Goal: Task Accomplishment & Management: Manage account settings

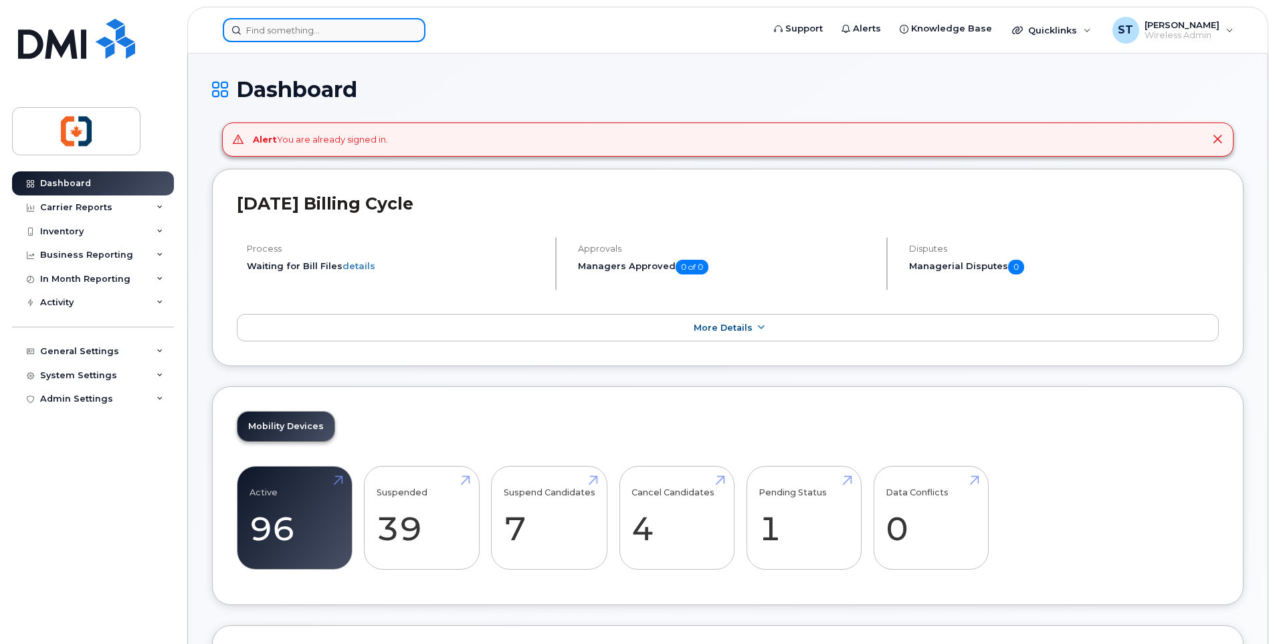
click at [282, 31] on input at bounding box center [324, 30] width 203 height 24
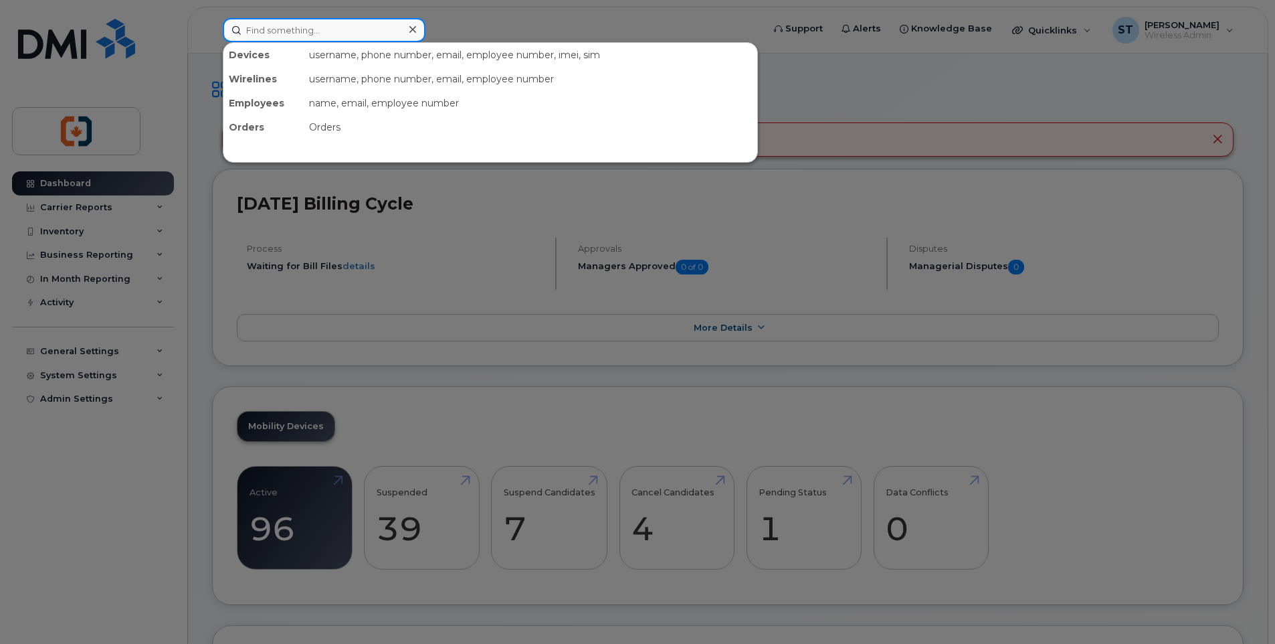
paste input "[PHONE_NUMBER]"
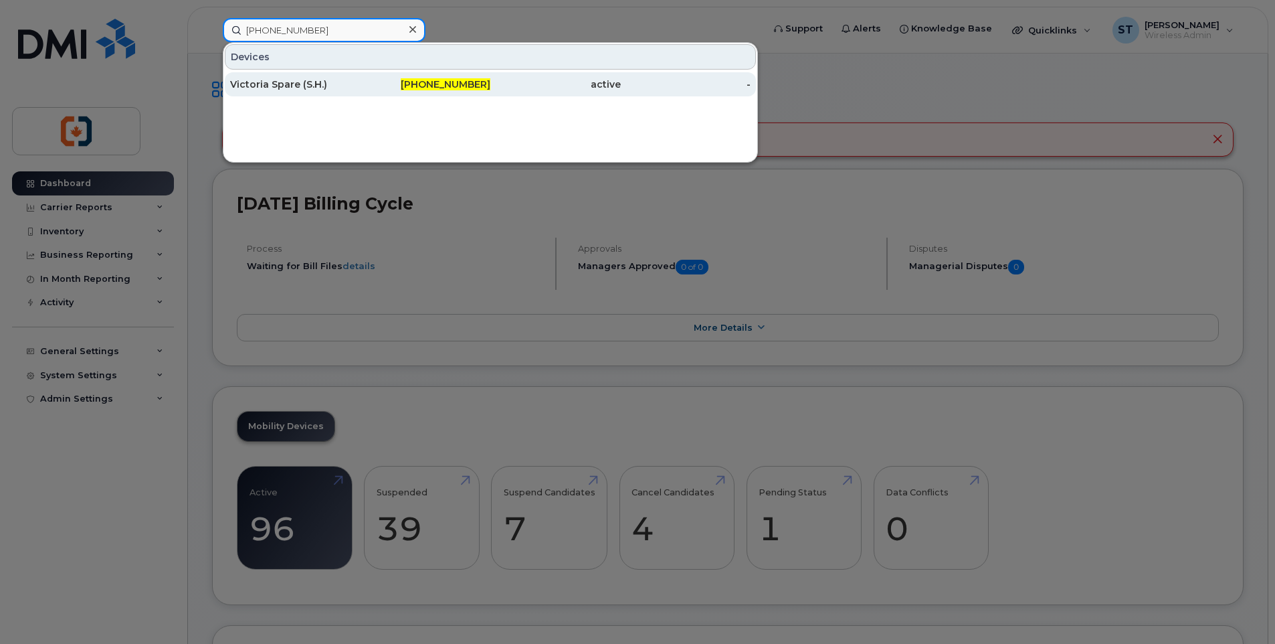
type input "[PHONE_NUMBER]"
click at [362, 84] on div "[PHONE_NUMBER]" at bounding box center [426, 84] width 130 height 13
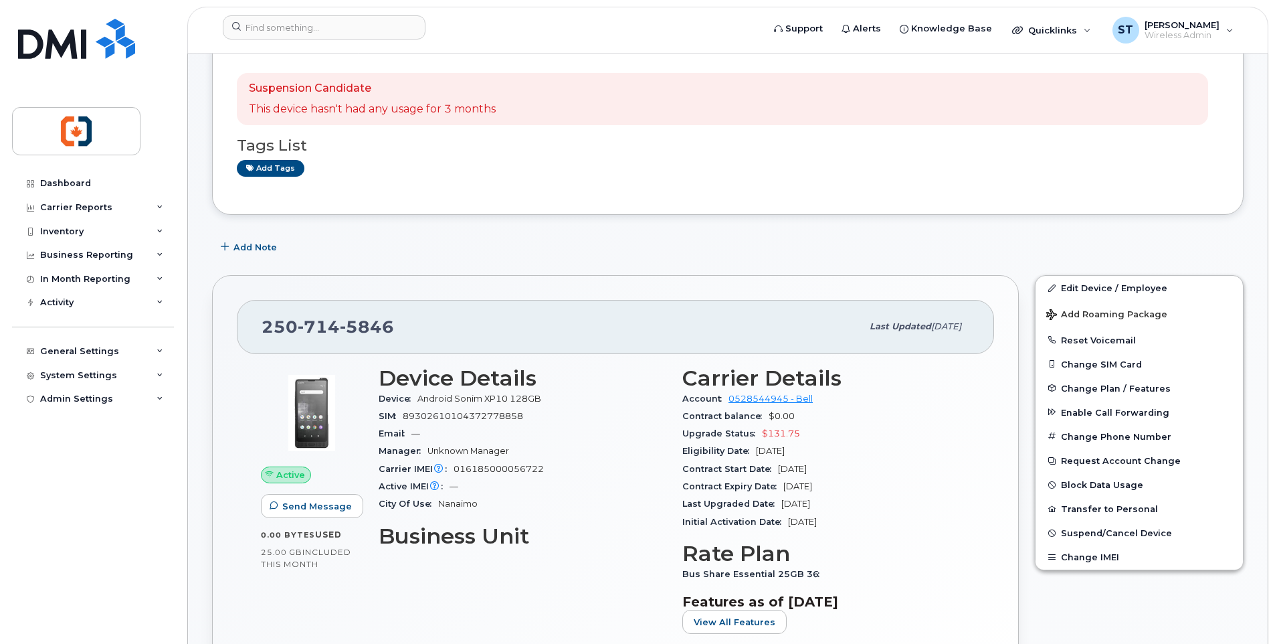
scroll to position [134, 0]
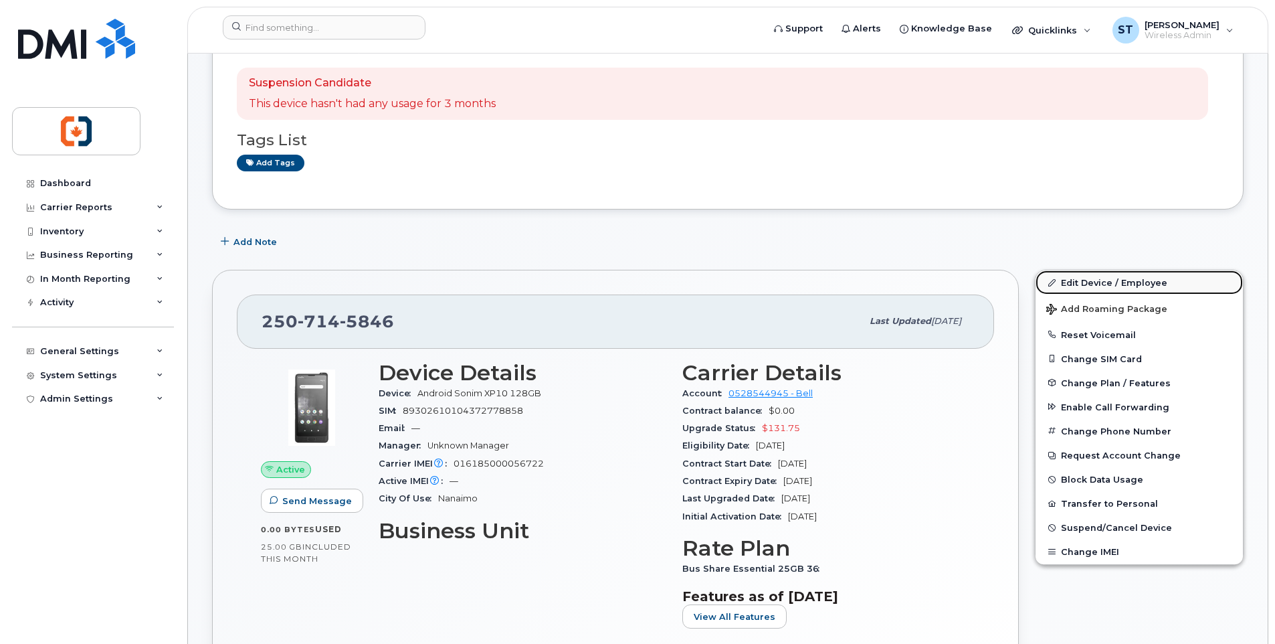
click at [1074, 280] on link "Edit Device / Employee" at bounding box center [1139, 282] width 207 height 24
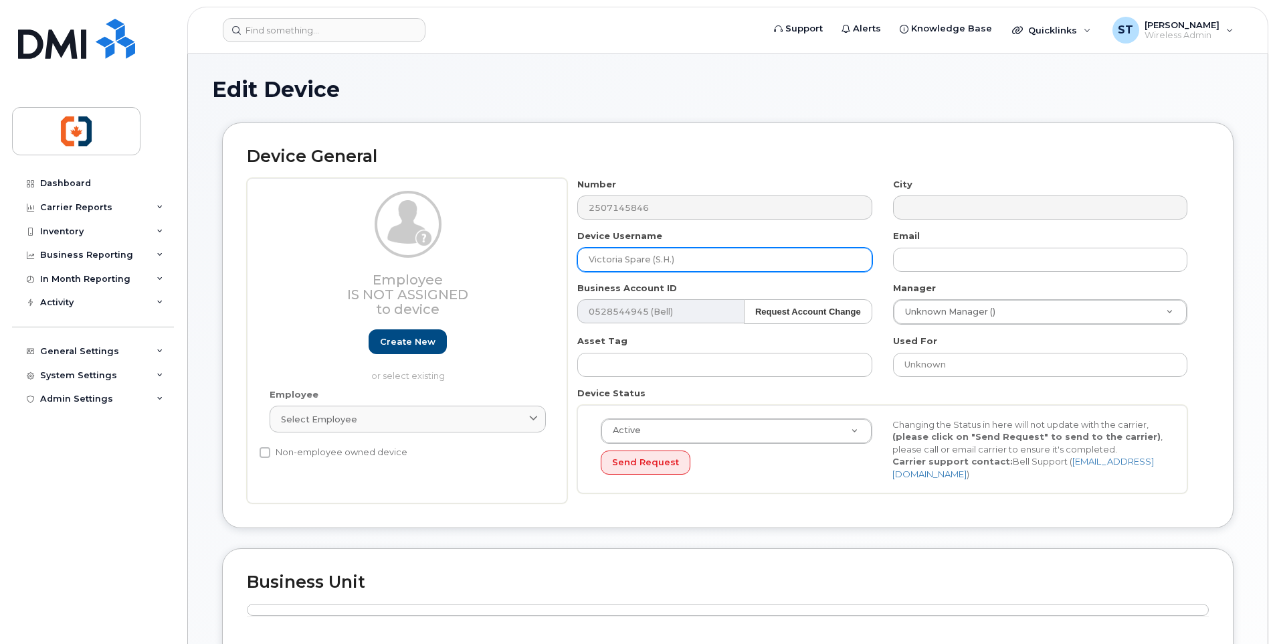
drag, startPoint x: 706, startPoint y: 262, endPoint x: 563, endPoint y: 258, distance: 143.2
click at [563, 258] on div "Employee Is not assigned to device Create new or select existing Employee Selec…" at bounding box center [728, 341] width 962 height 326
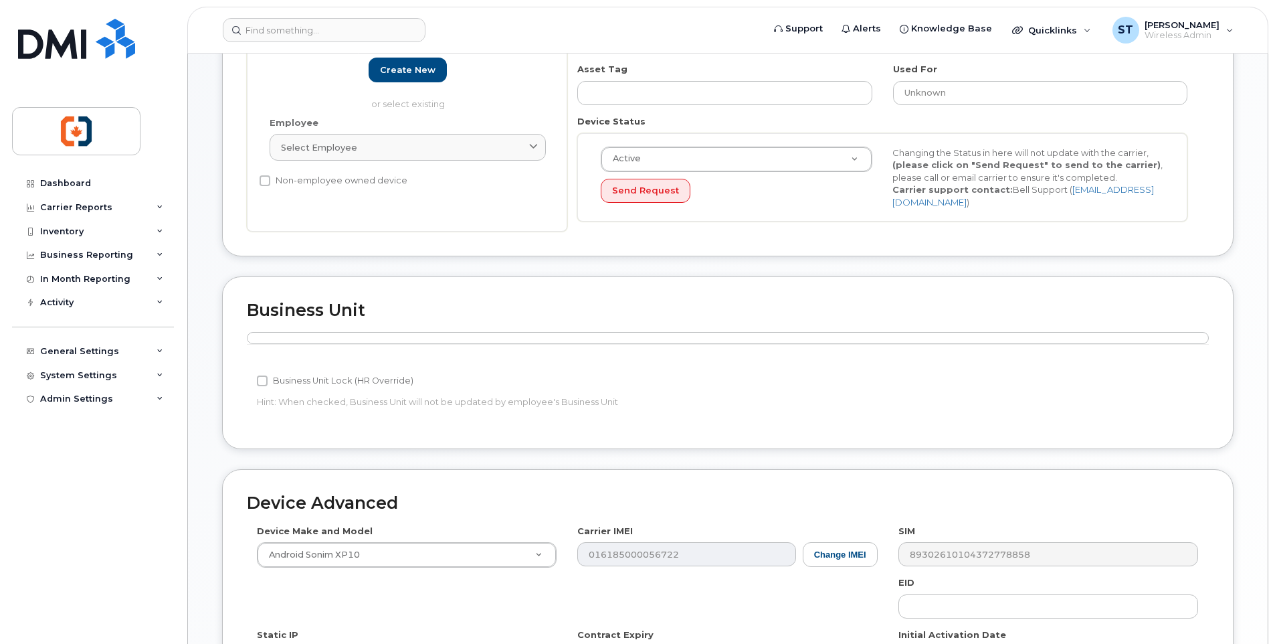
scroll to position [496, 0]
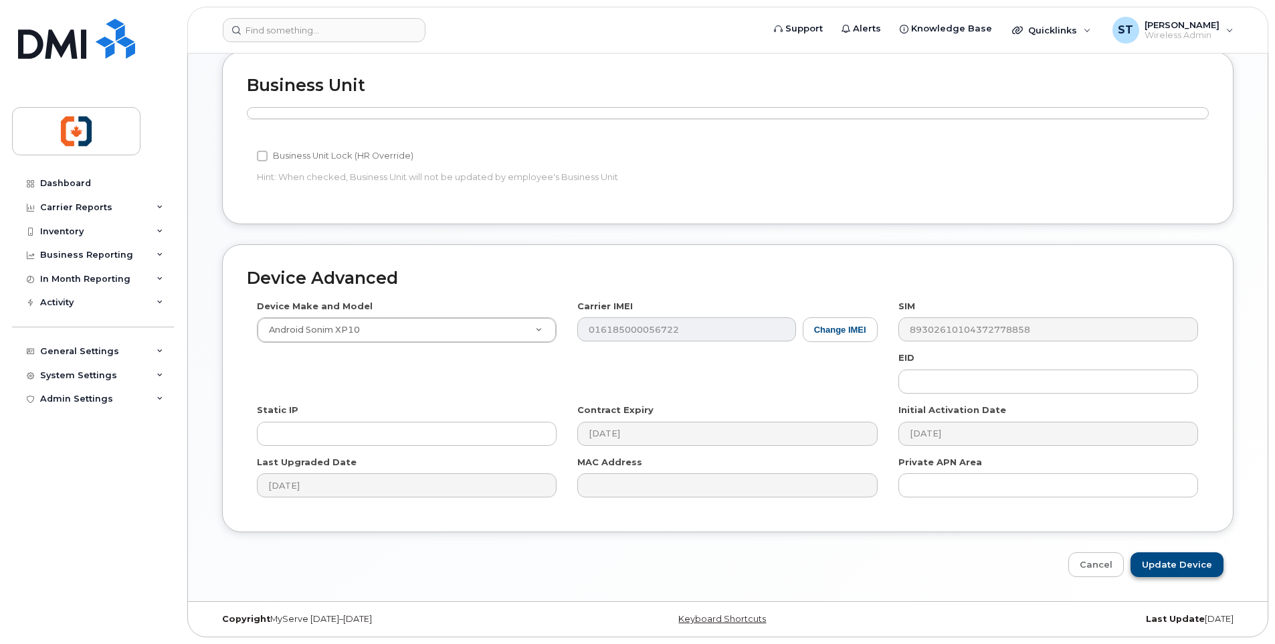
type input "RRU Langford 2"
click at [1153, 567] on input "Update Device" at bounding box center [1177, 564] width 93 height 25
type input "Saving..."
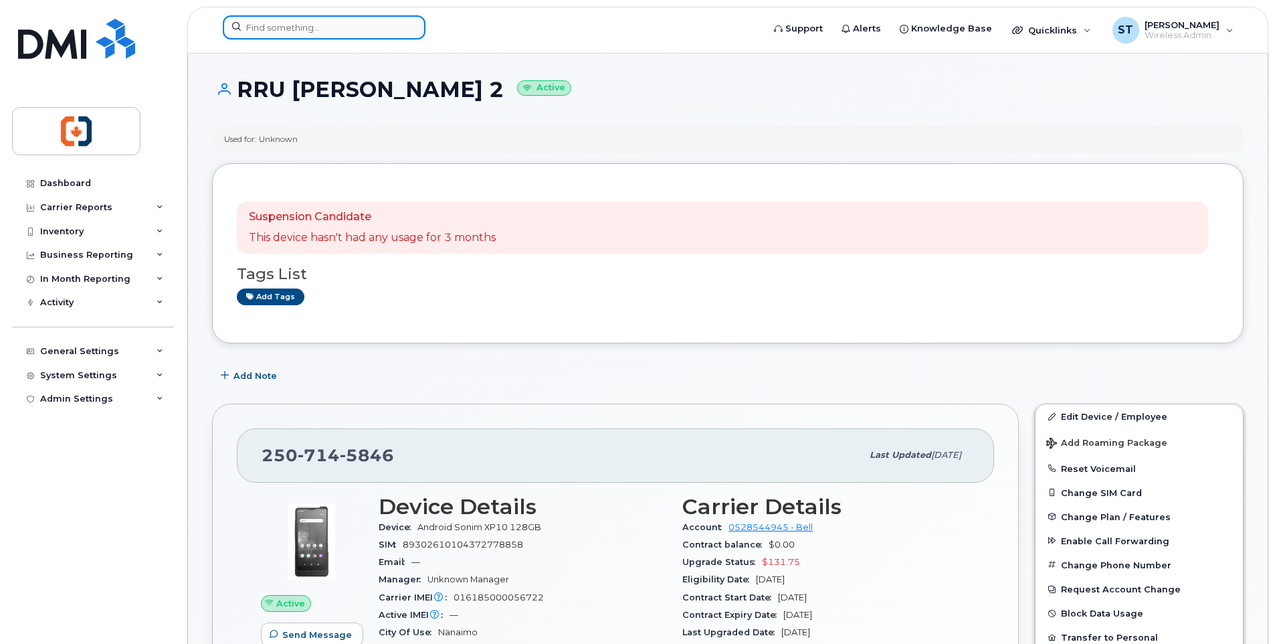
click at [325, 36] on input at bounding box center [324, 27] width 203 height 24
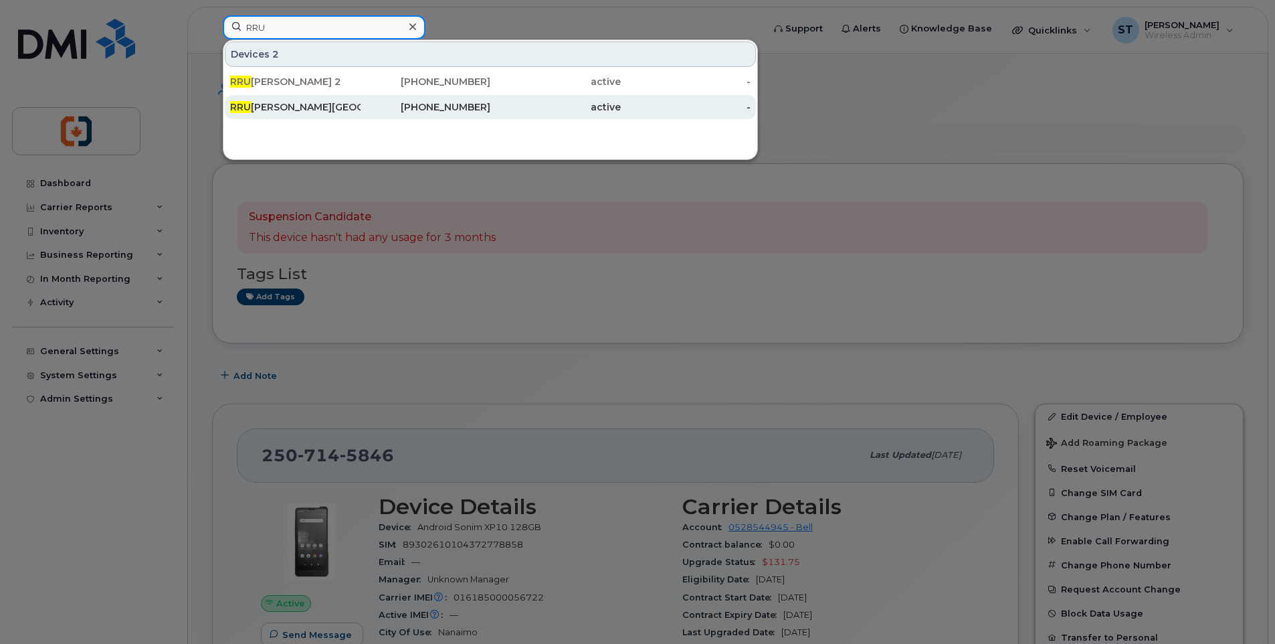
type input "RRU"
click at [296, 106] on div "RRU Langford Campus" at bounding box center [295, 106] width 130 height 13
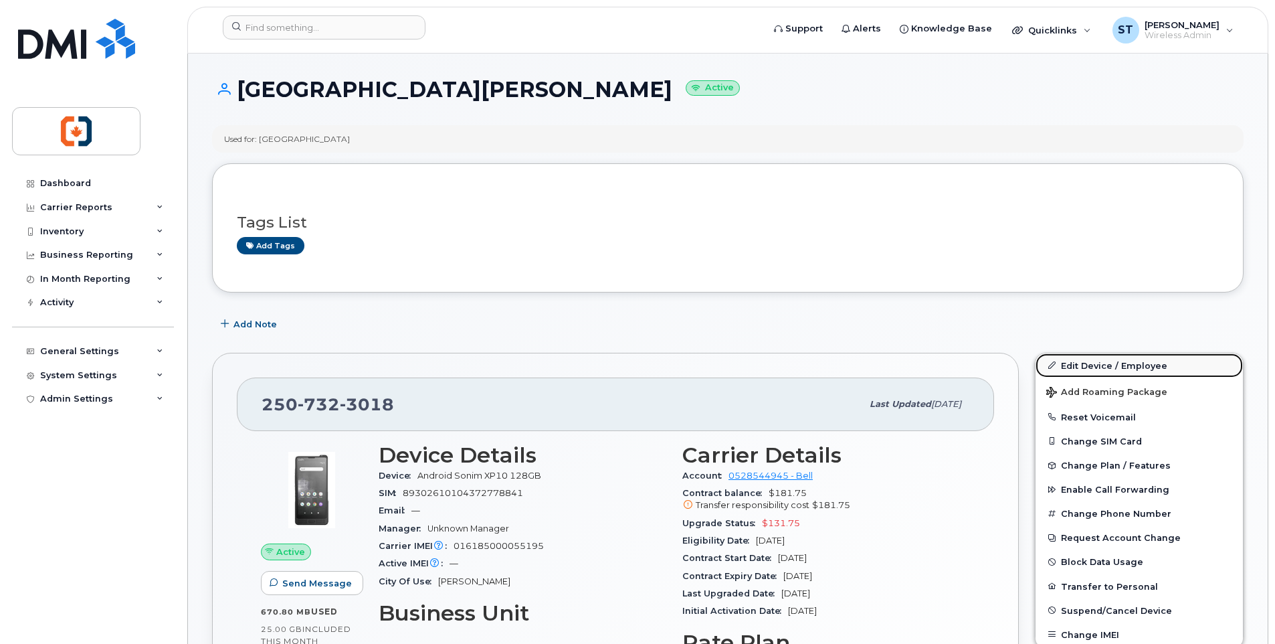
click at [1088, 367] on link "Edit Device / Employee" at bounding box center [1139, 365] width 207 height 24
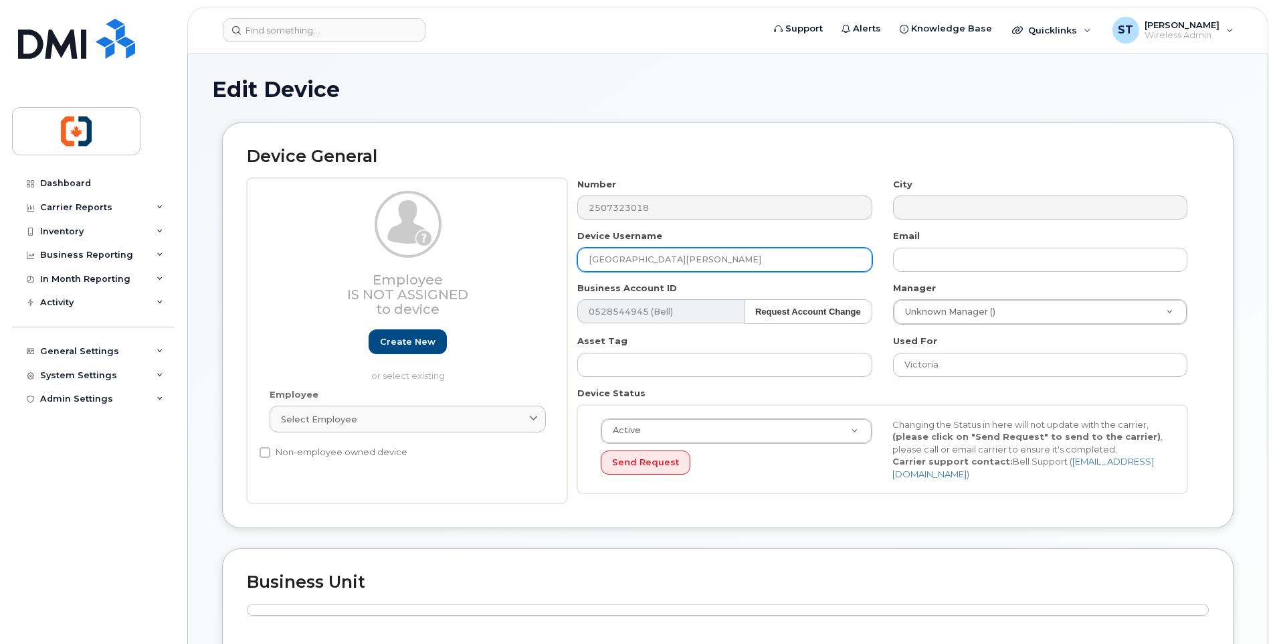
click at [712, 263] on input "RRU Langford Campus" at bounding box center [724, 260] width 294 height 24
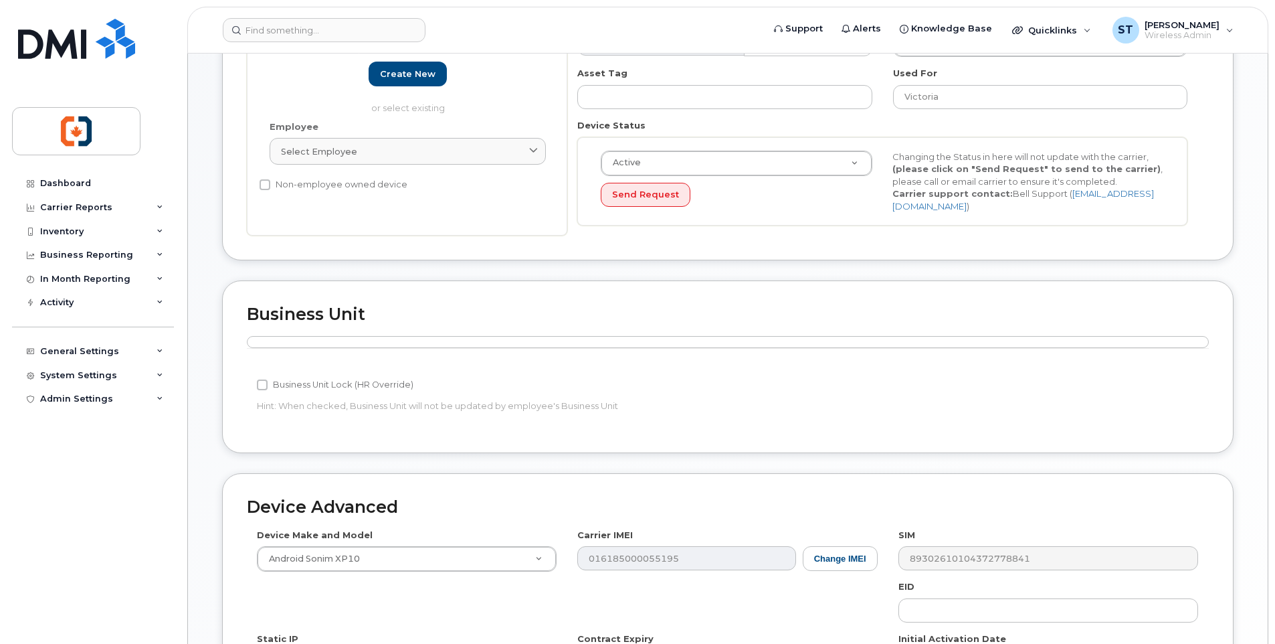
scroll to position [496, 0]
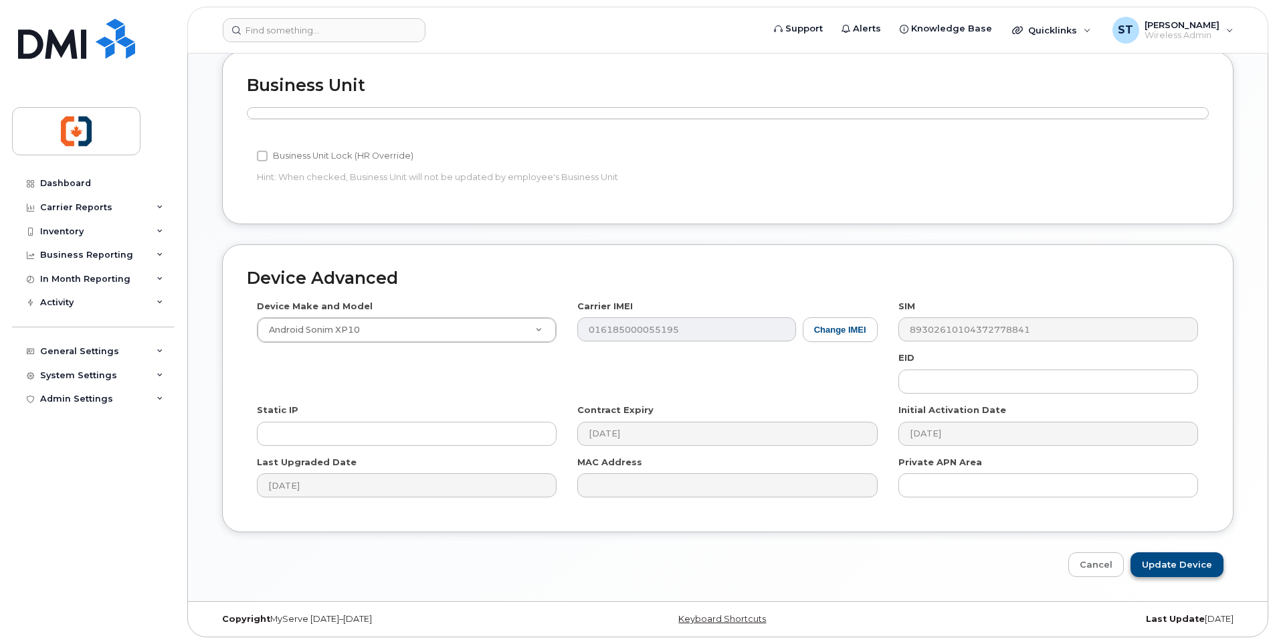
type input "RRU Langford Campus 1"
click at [1185, 568] on input "Update Device" at bounding box center [1177, 564] width 93 height 25
type input "Saving..."
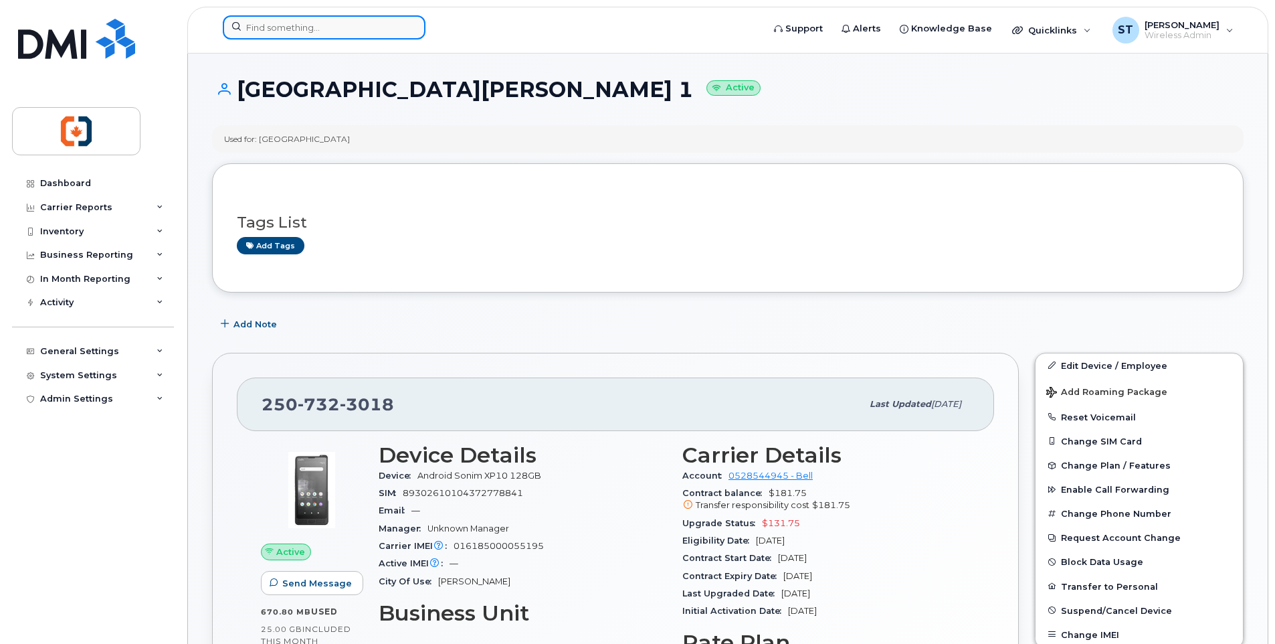
click at [315, 23] on input at bounding box center [324, 27] width 203 height 24
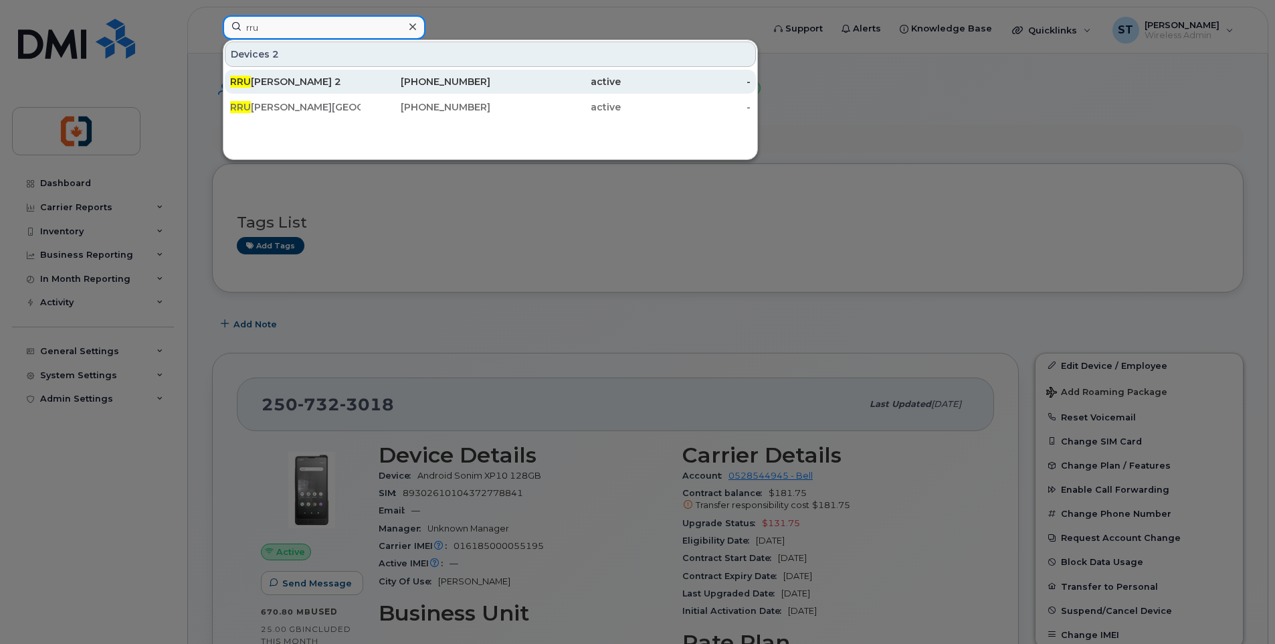
type input "rru"
click at [306, 85] on div "RRU Langford 2" at bounding box center [295, 81] width 130 height 13
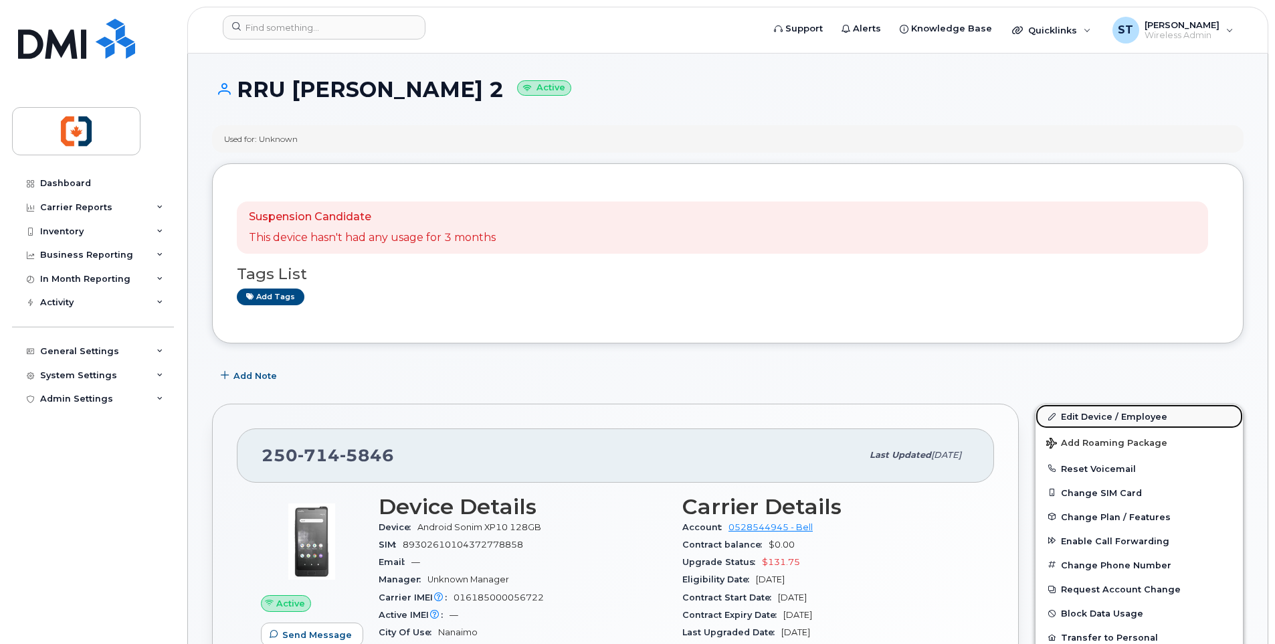
click at [1096, 419] on link "Edit Device / Employee" at bounding box center [1139, 416] width 207 height 24
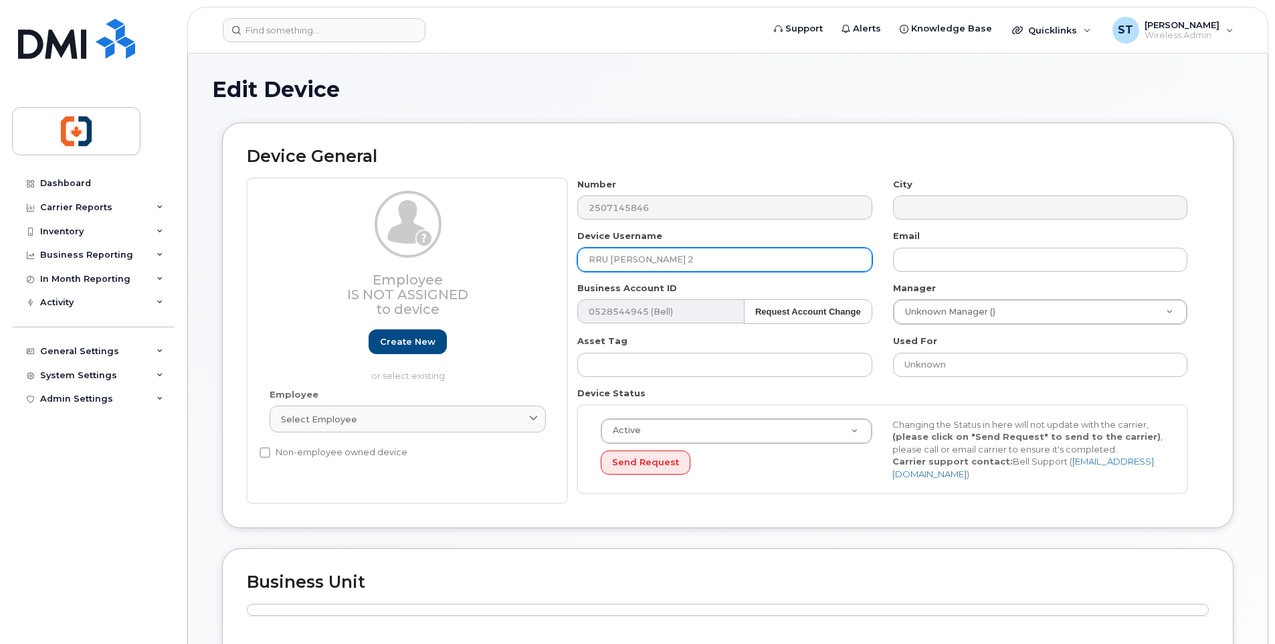
click at [655, 262] on input "RRU [PERSON_NAME] 2" at bounding box center [724, 260] width 294 height 24
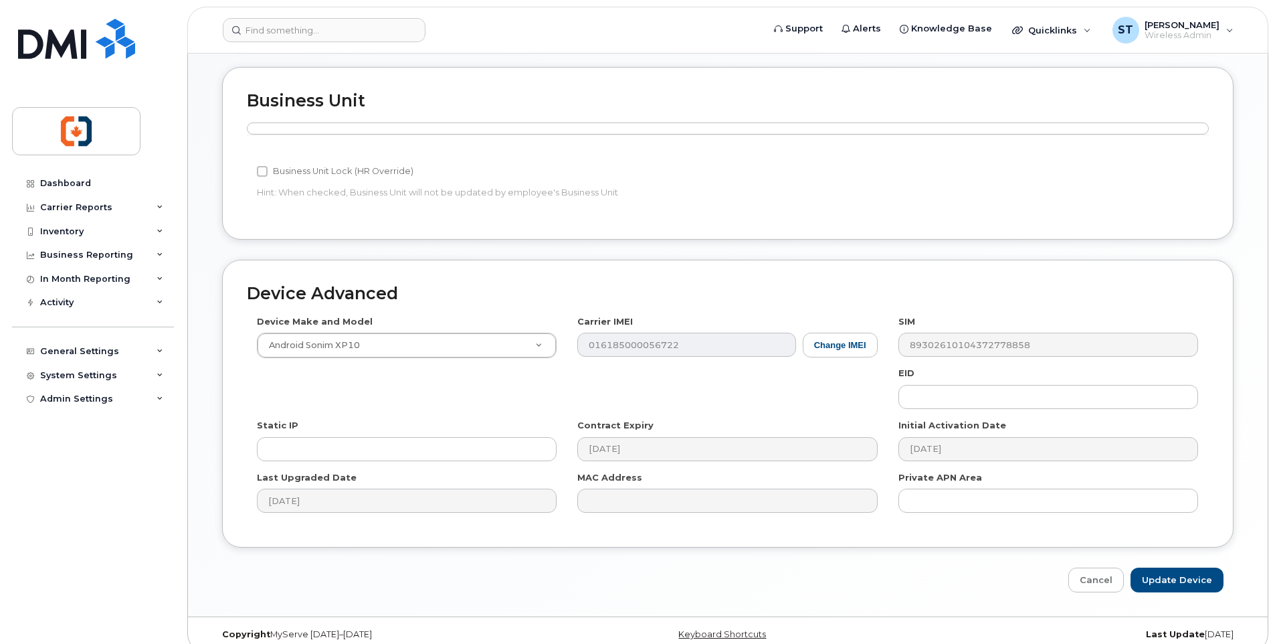
scroll to position [496, 0]
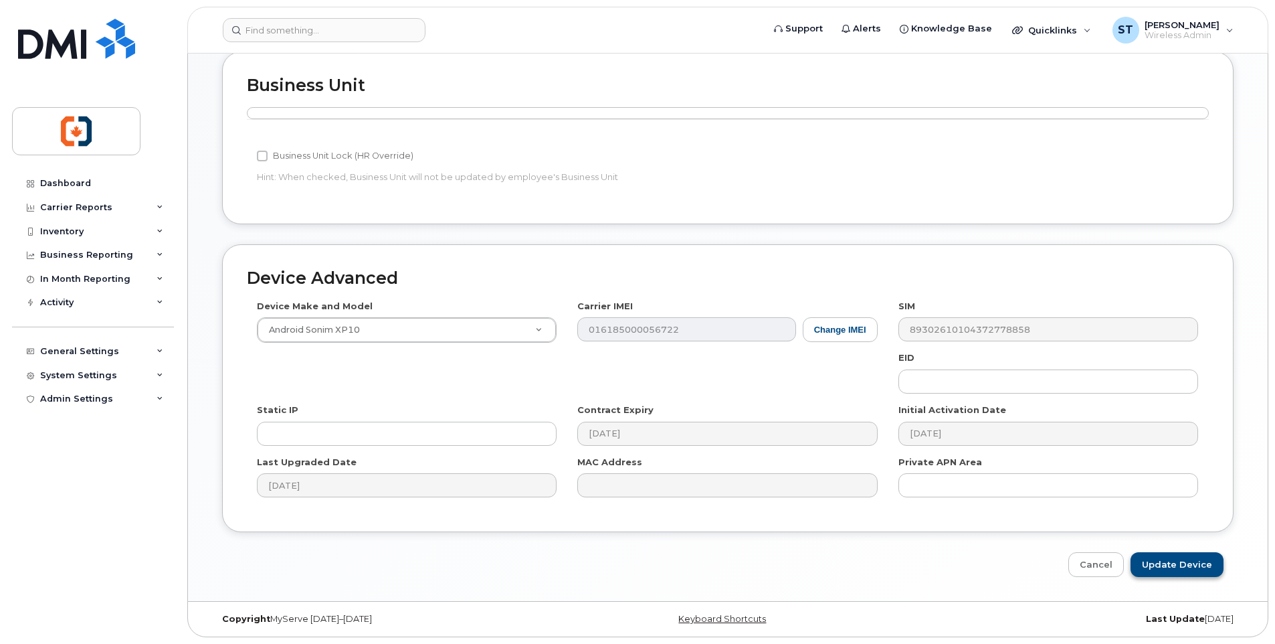
type input "[GEOGRAPHIC_DATA][PERSON_NAME] 2"
click at [1162, 566] on input "Update Device" at bounding box center [1177, 564] width 93 height 25
type input "Saving..."
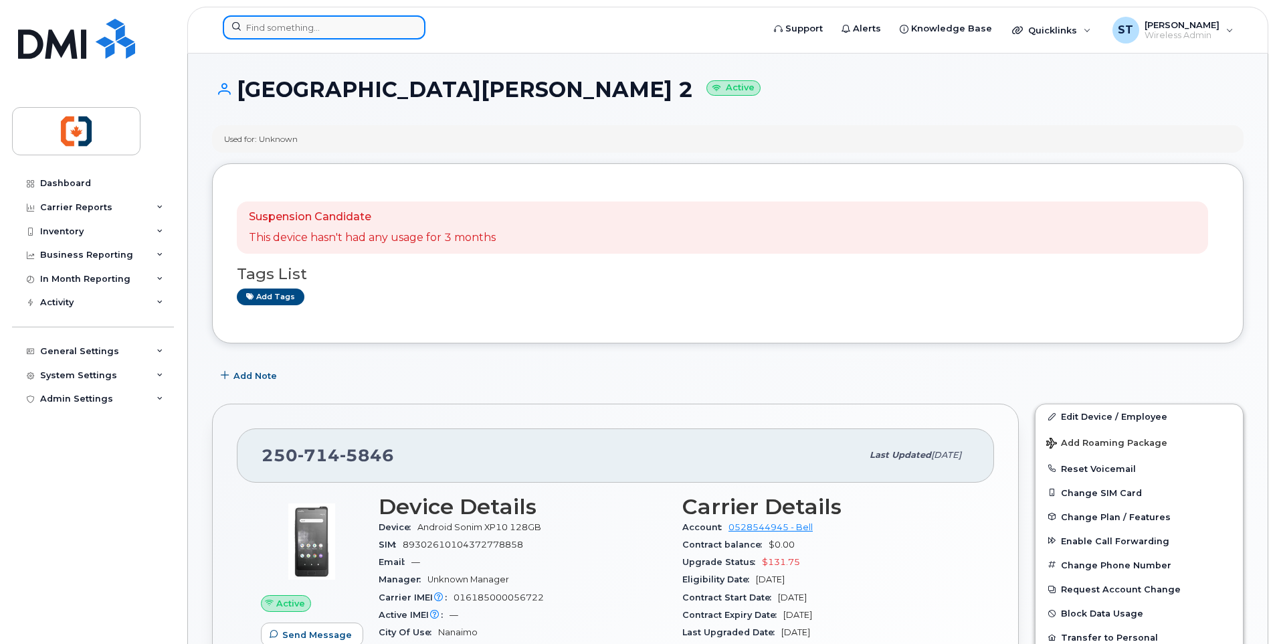
click at [339, 34] on input at bounding box center [324, 27] width 203 height 24
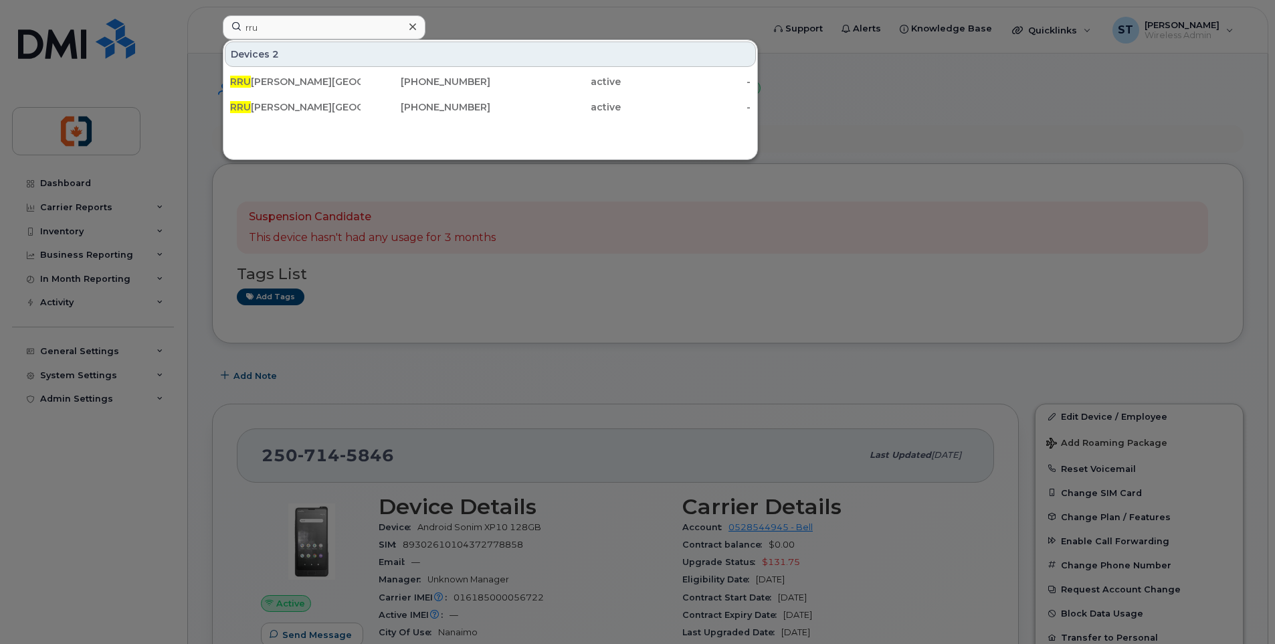
click at [101, 501] on div at bounding box center [637, 322] width 1275 height 644
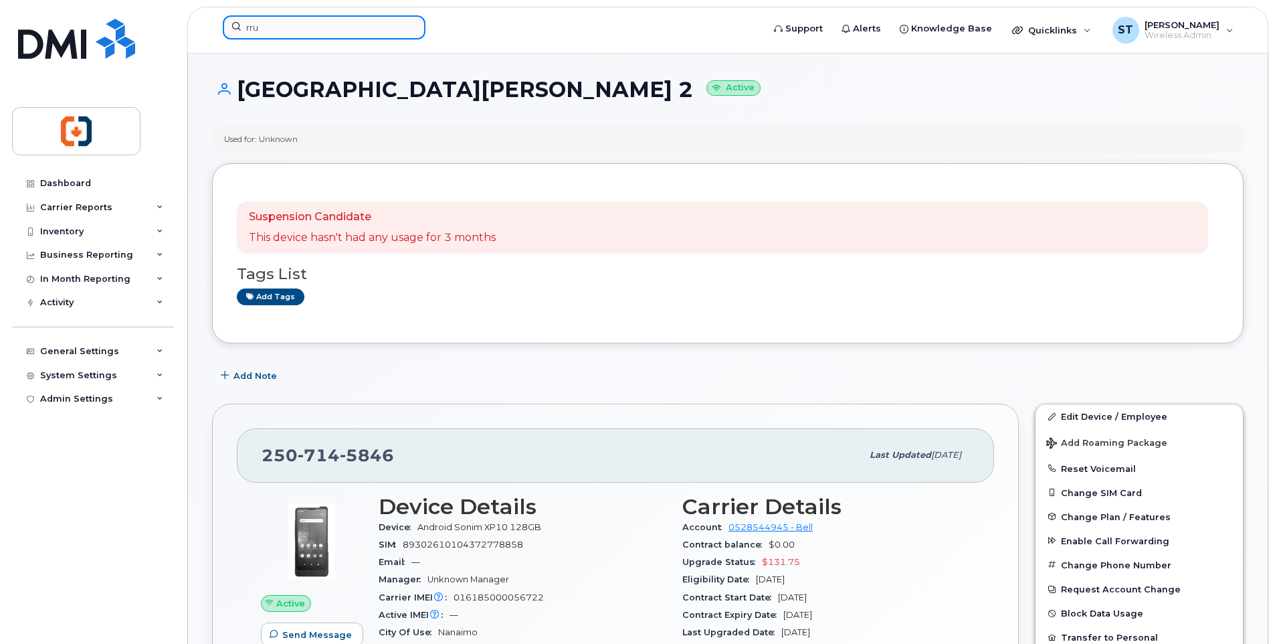
click input "rru"
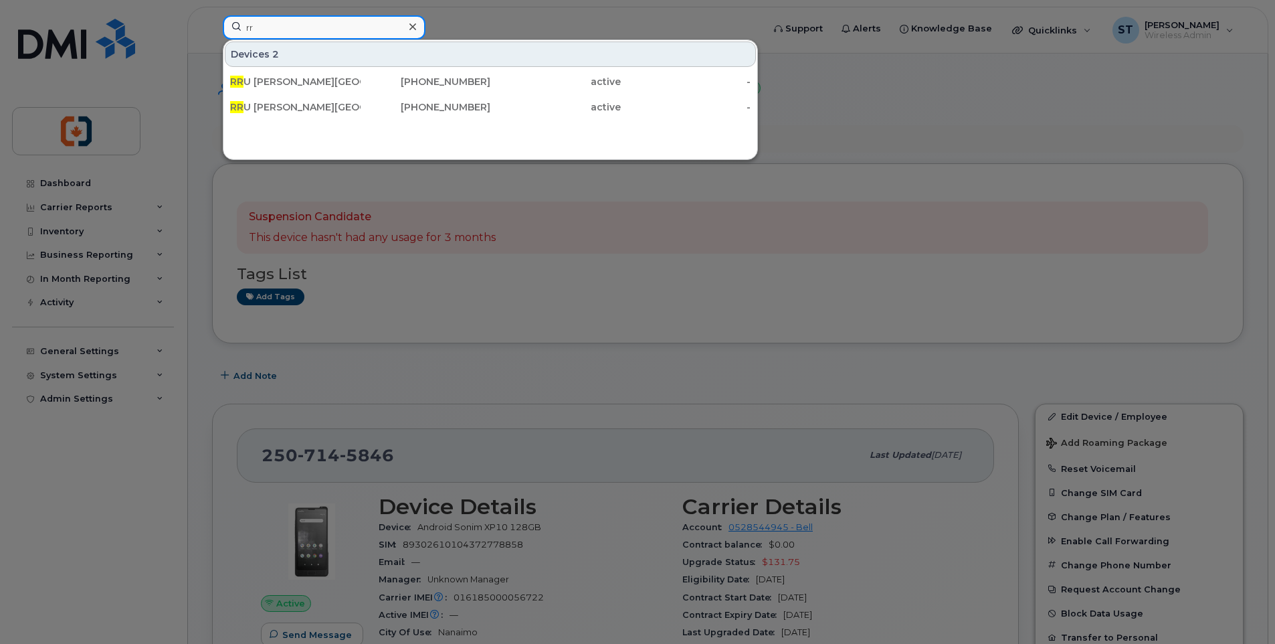
type input "r"
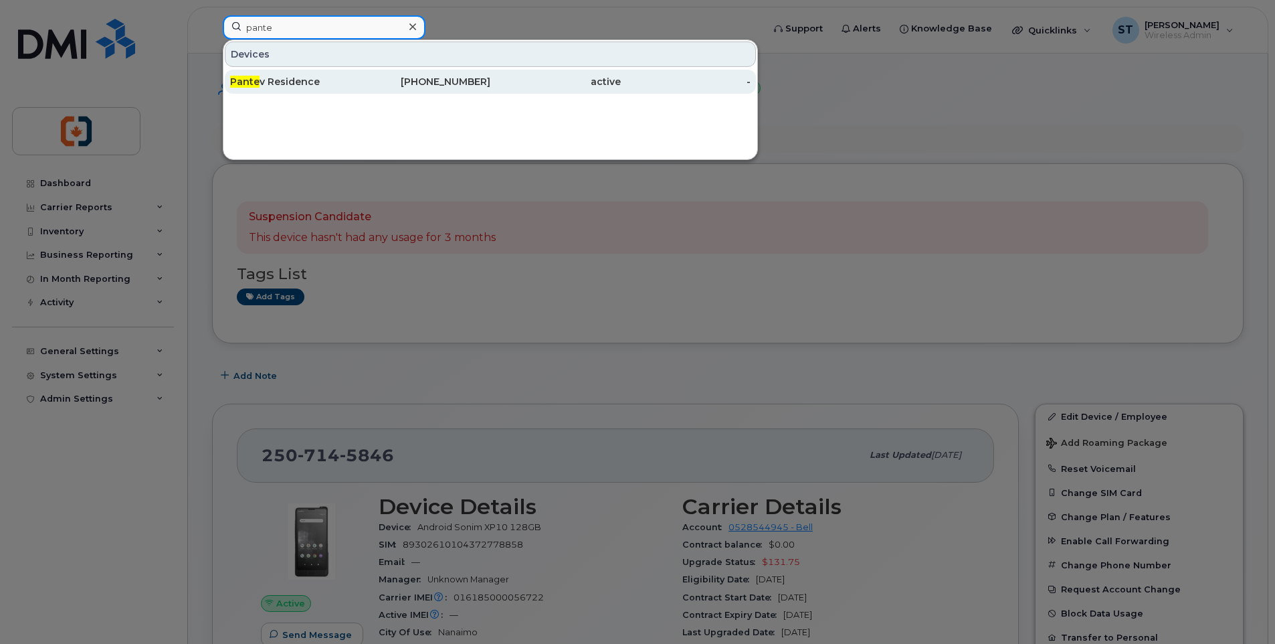
type input "pante"
click div "Pante v Residence"
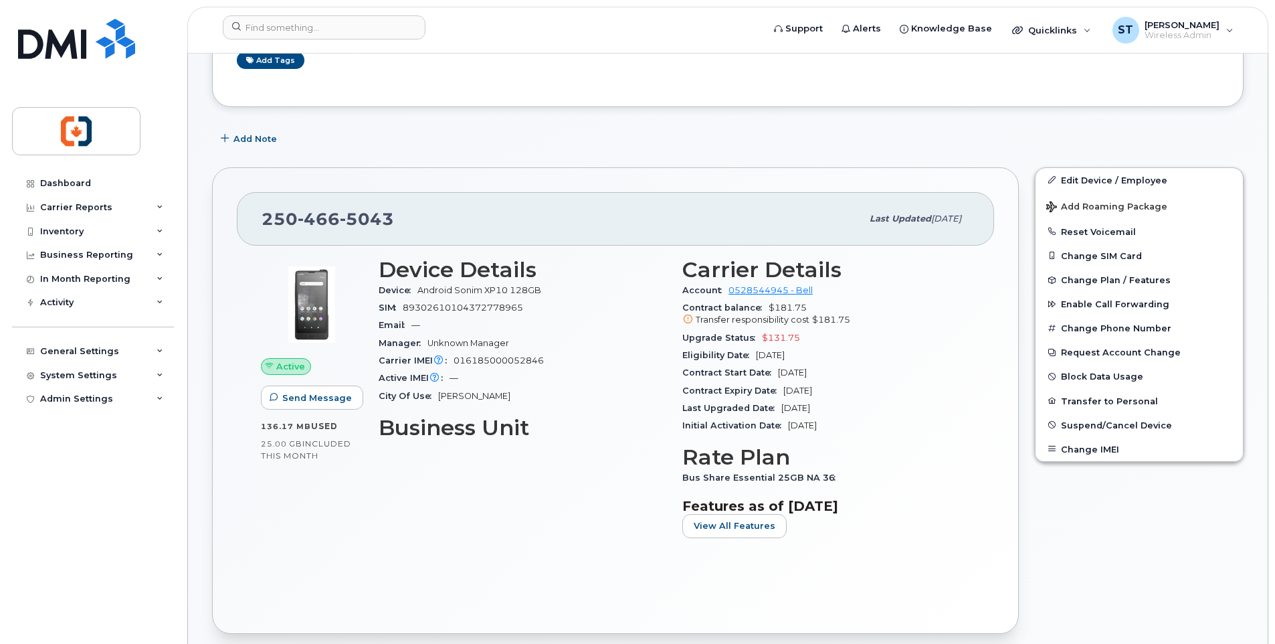
scroll to position [201, 0]
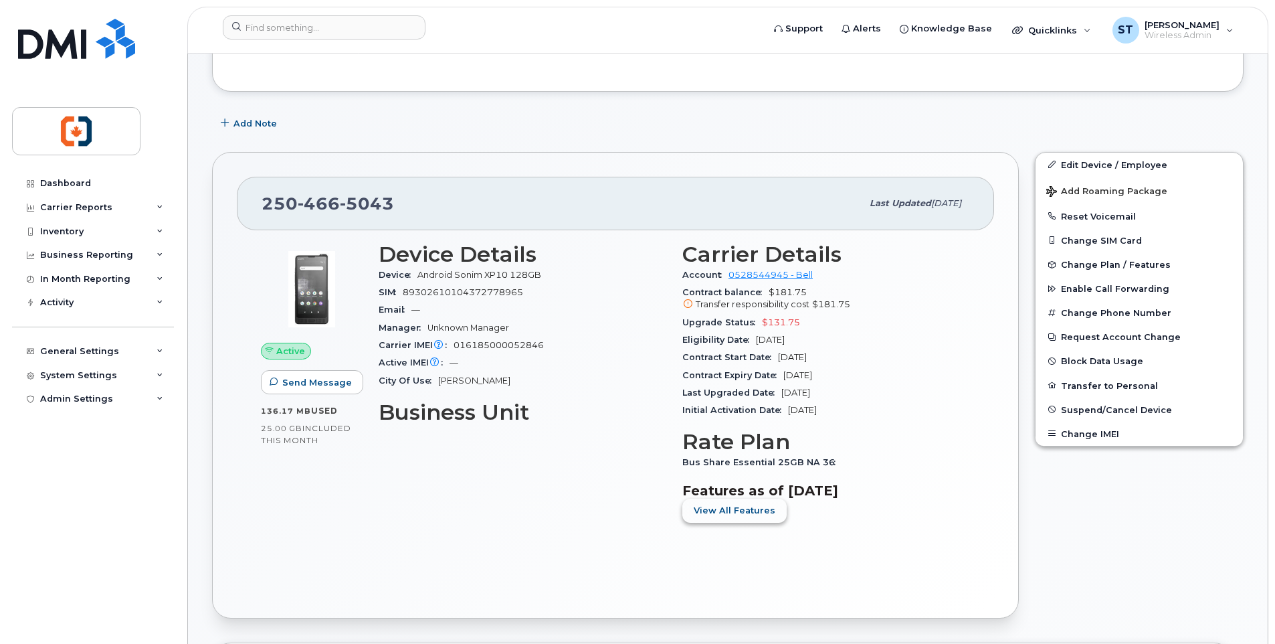
click at [747, 512] on span "View All Features" at bounding box center [735, 510] width 82 height 13
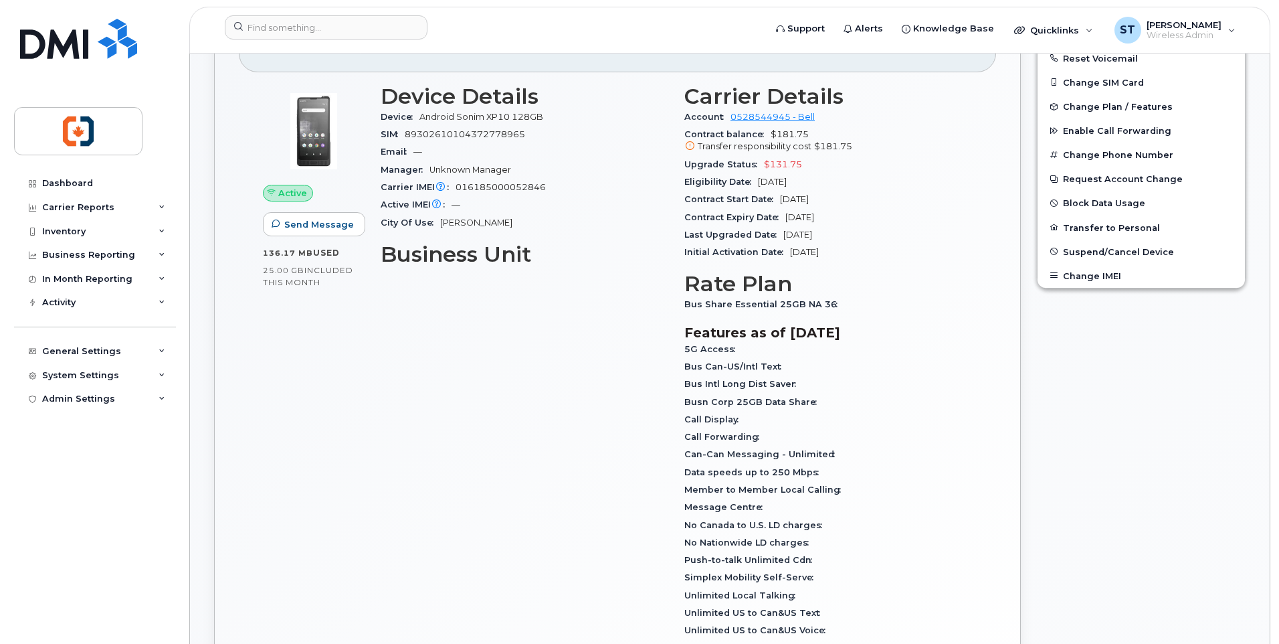
scroll to position [268, 0]
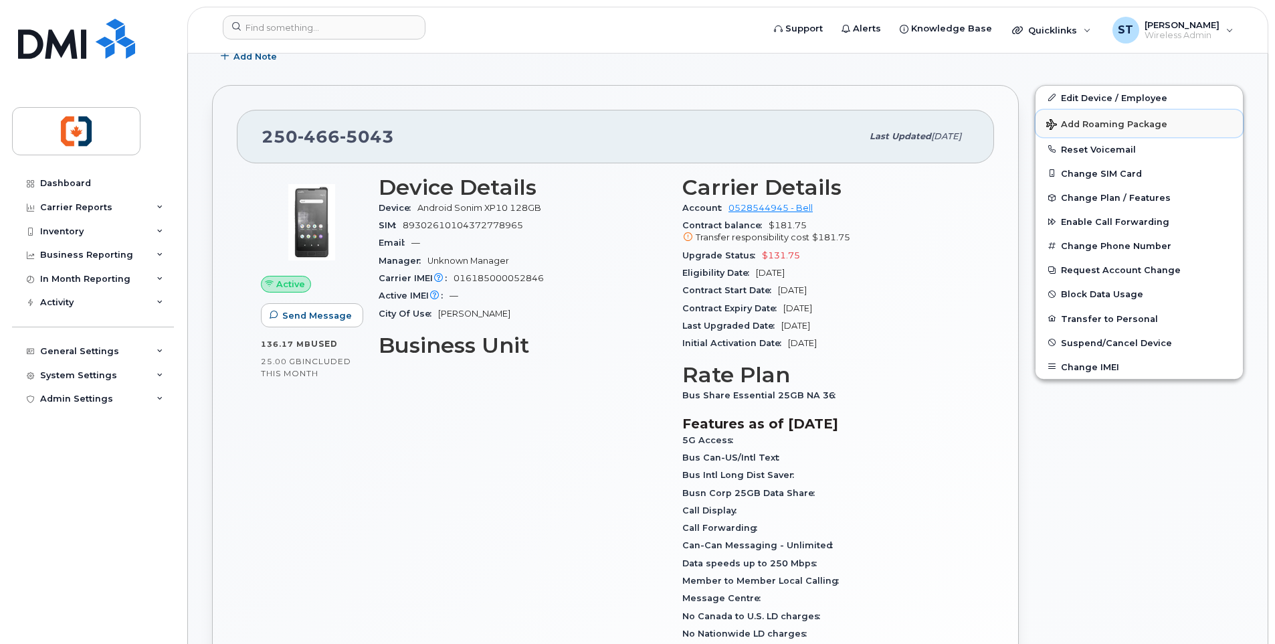
click at [1095, 125] on span "Add Roaming Package" at bounding box center [1106, 125] width 121 height 13
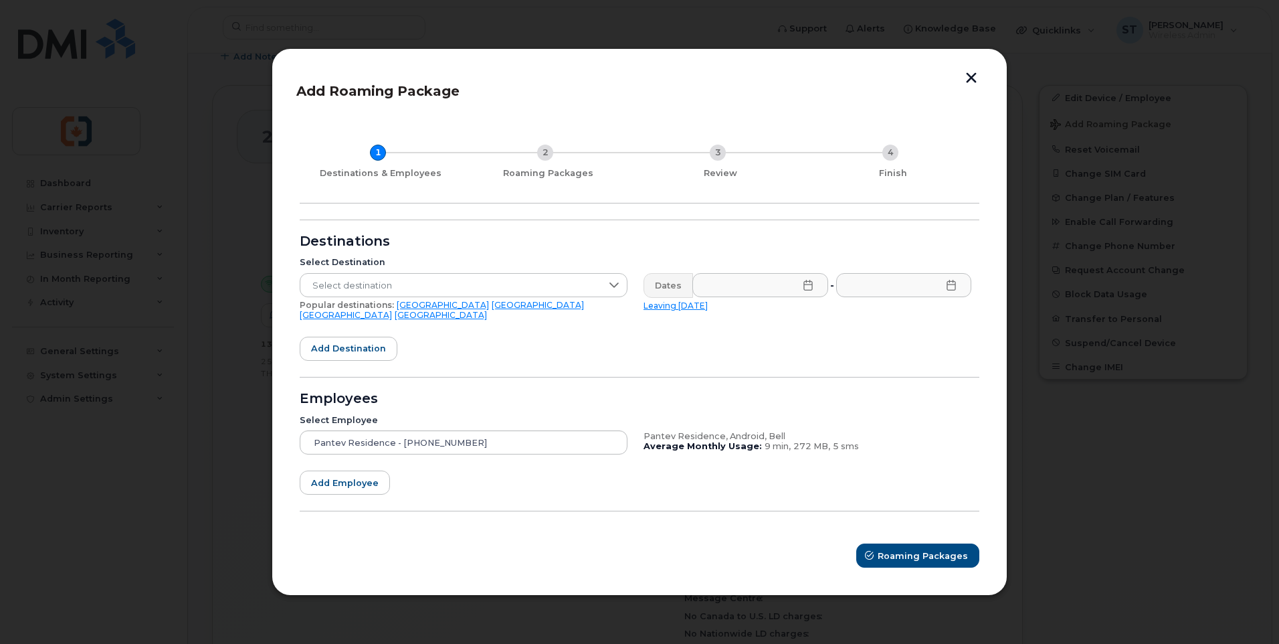
drag, startPoint x: 847, startPoint y: 71, endPoint x: 844, endPoint y: 86, distance: 15.7
click at [844, 86] on div "Add Roaming Package 1 Destinations & Employees 2 Roaming Packages 3 Review 4 Fi…" at bounding box center [640, 321] width 736 height 547
click at [387, 294] on span "Select destination" at bounding box center [450, 286] width 301 height 24
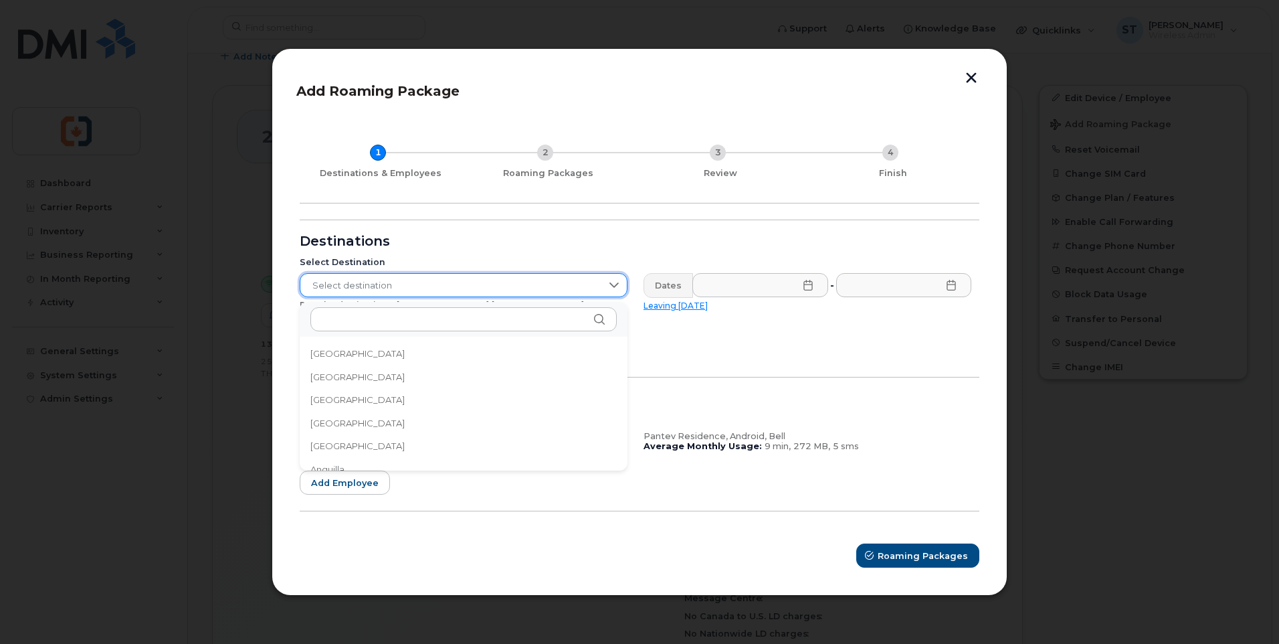
scroll to position [4335, 0]
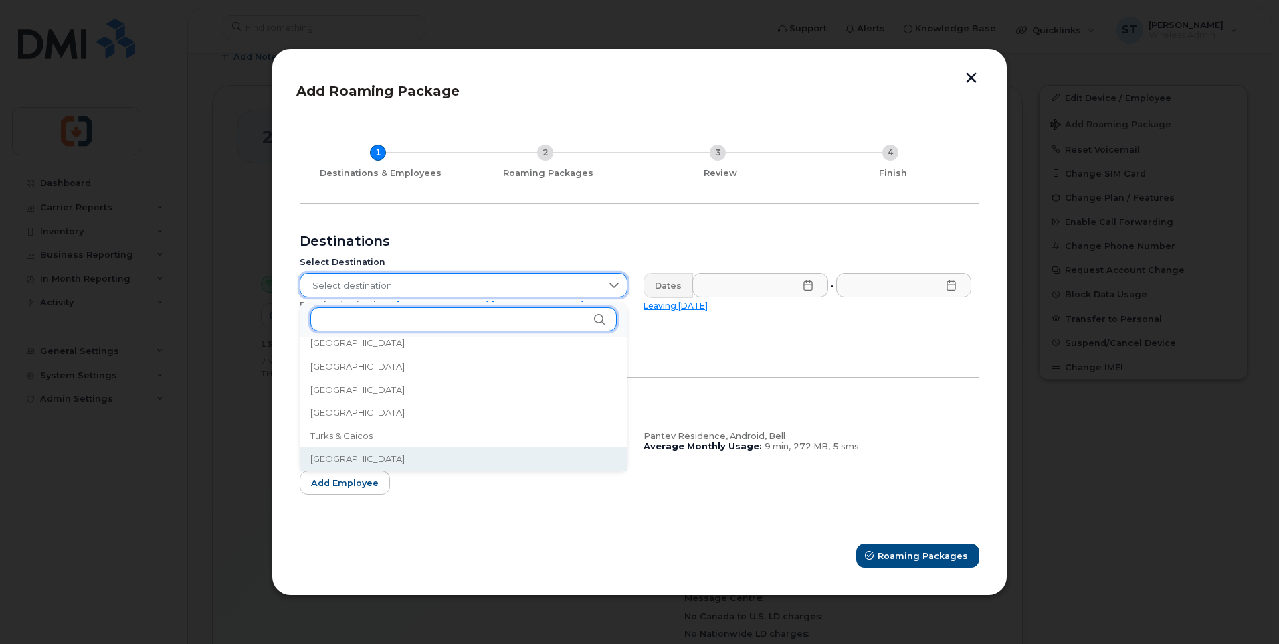
click at [406, 326] on input "text" at bounding box center [463, 319] width 306 height 24
type input "us"
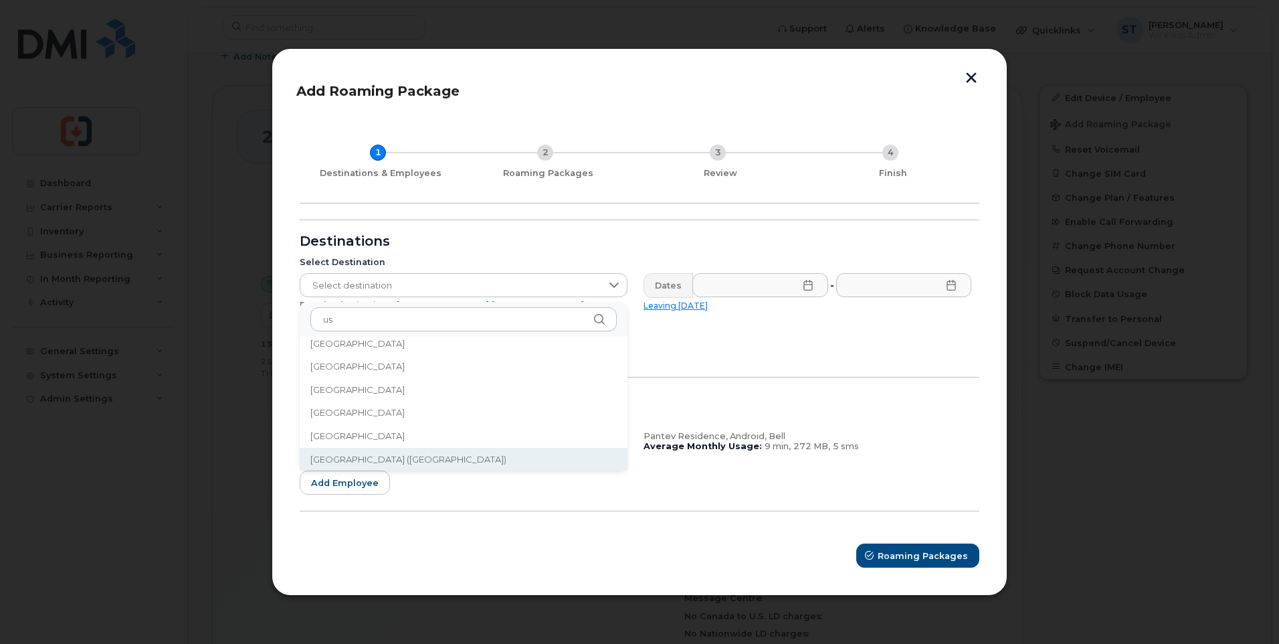
click at [421, 461] on span "United States of America (USA)" at bounding box center [408, 459] width 196 height 13
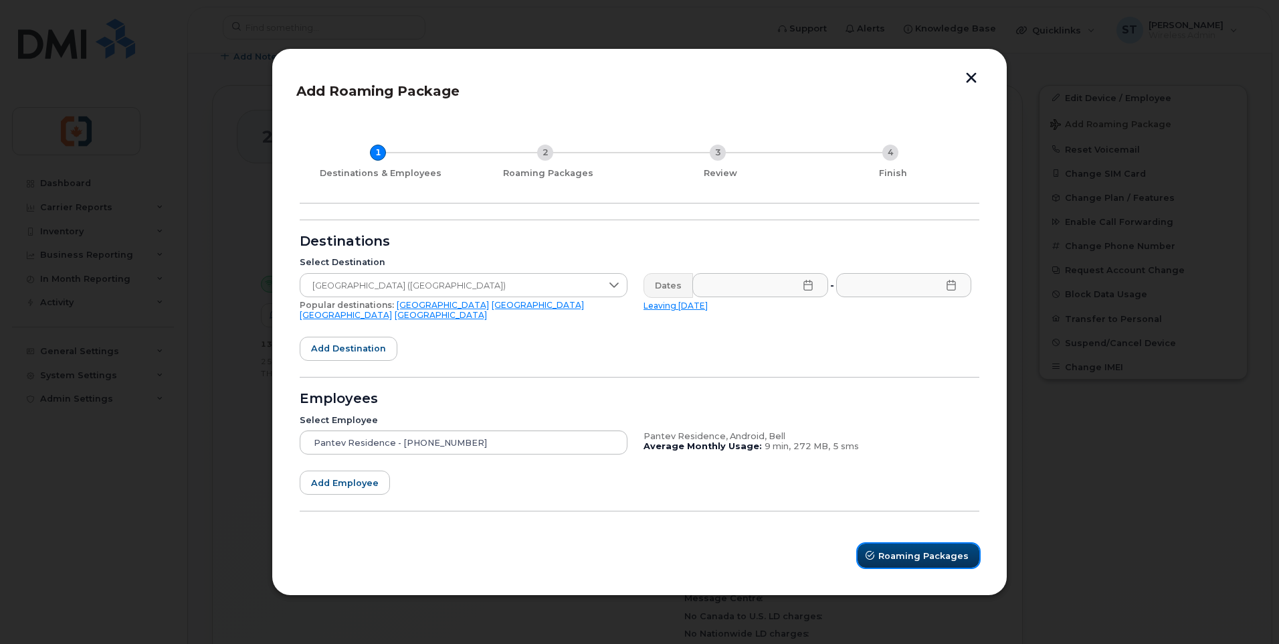
click at [911, 556] on span "Roaming Packages" at bounding box center [923, 555] width 90 height 13
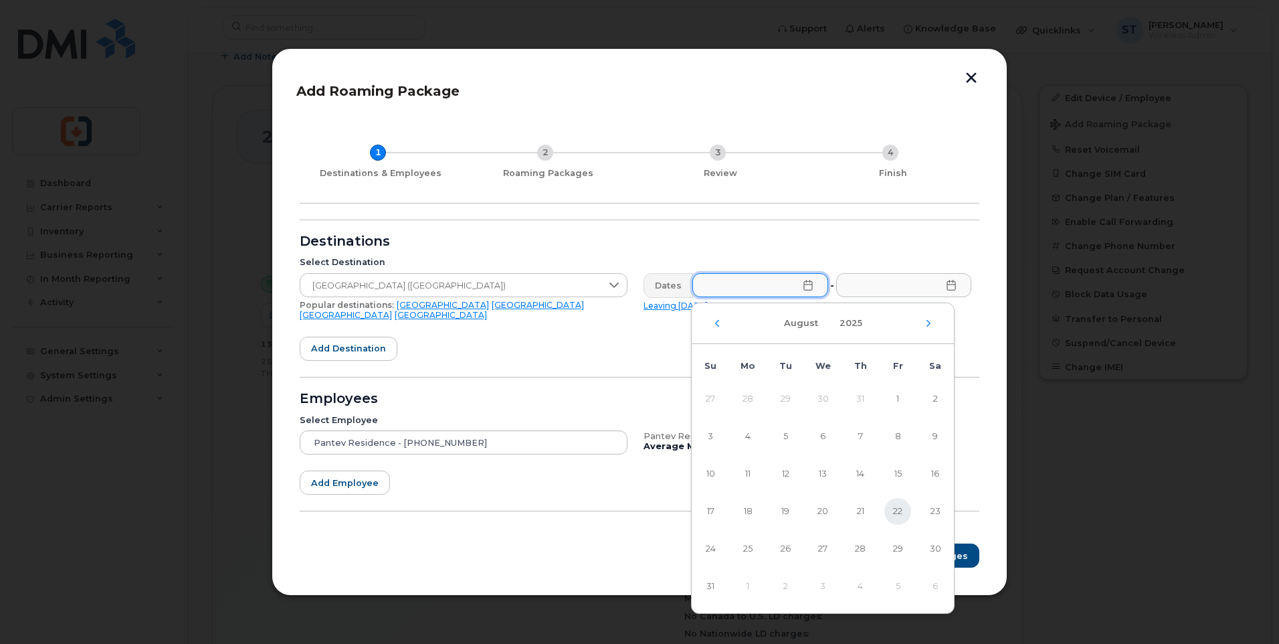
click at [894, 514] on span "22" at bounding box center [897, 511] width 27 height 27
type input "08/22/2025"
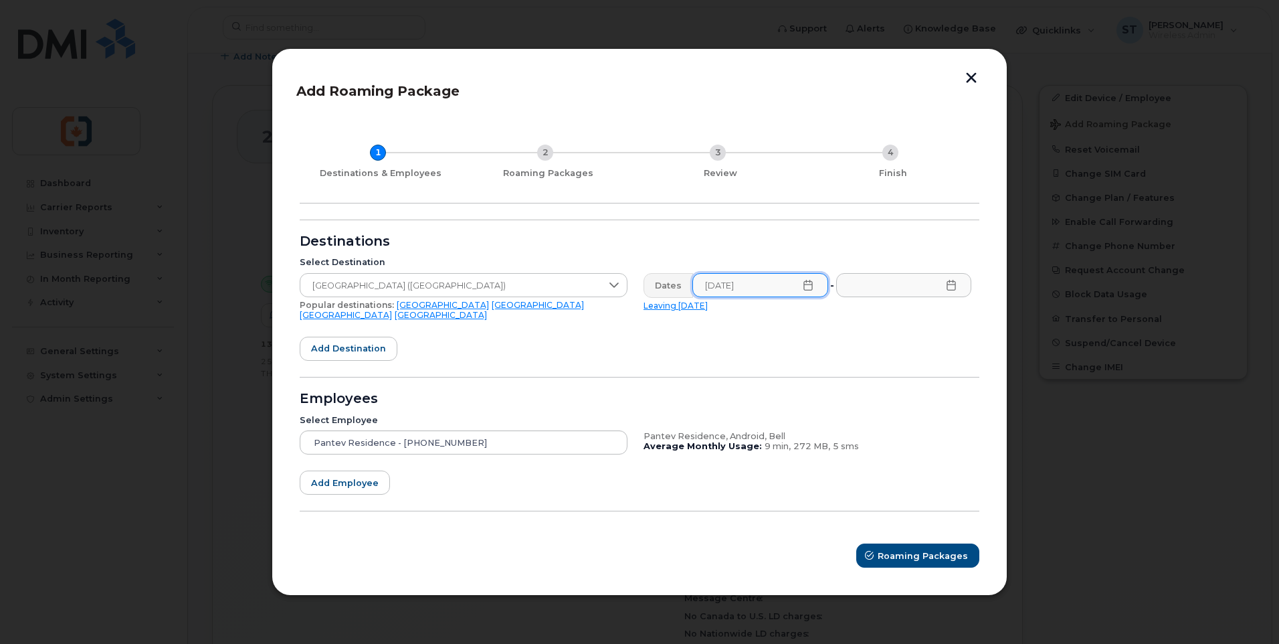
click at [954, 290] on icon at bounding box center [951, 285] width 9 height 11
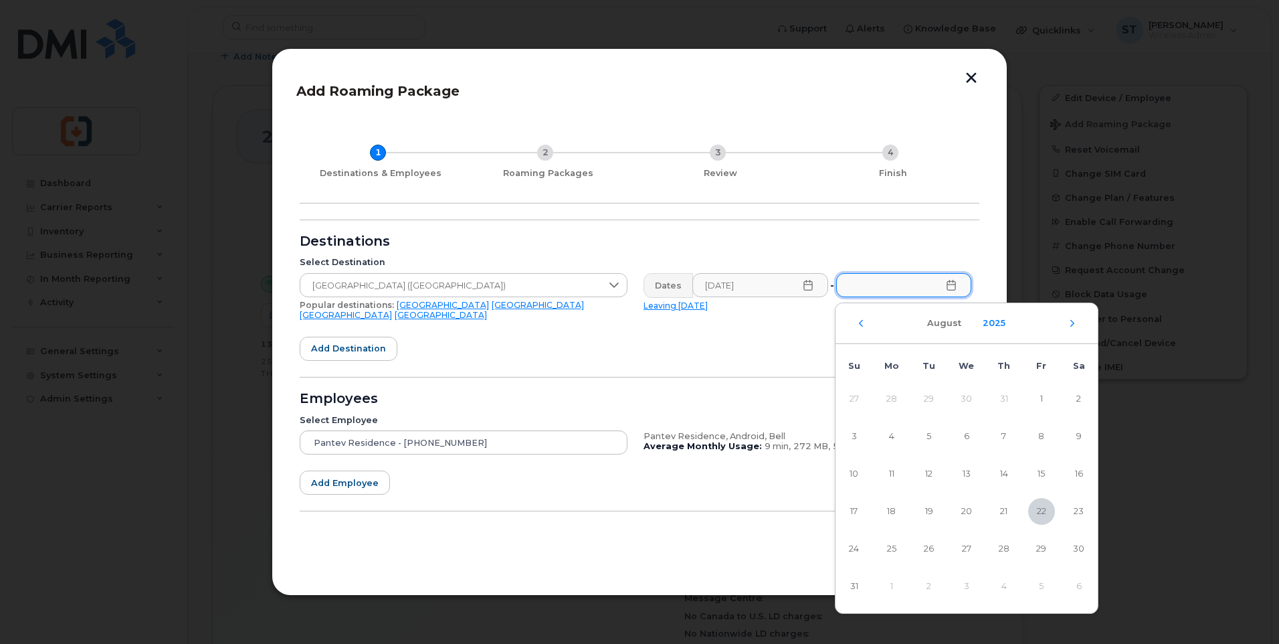
click at [986, 323] on button "2025" at bounding box center [994, 323] width 39 height 24
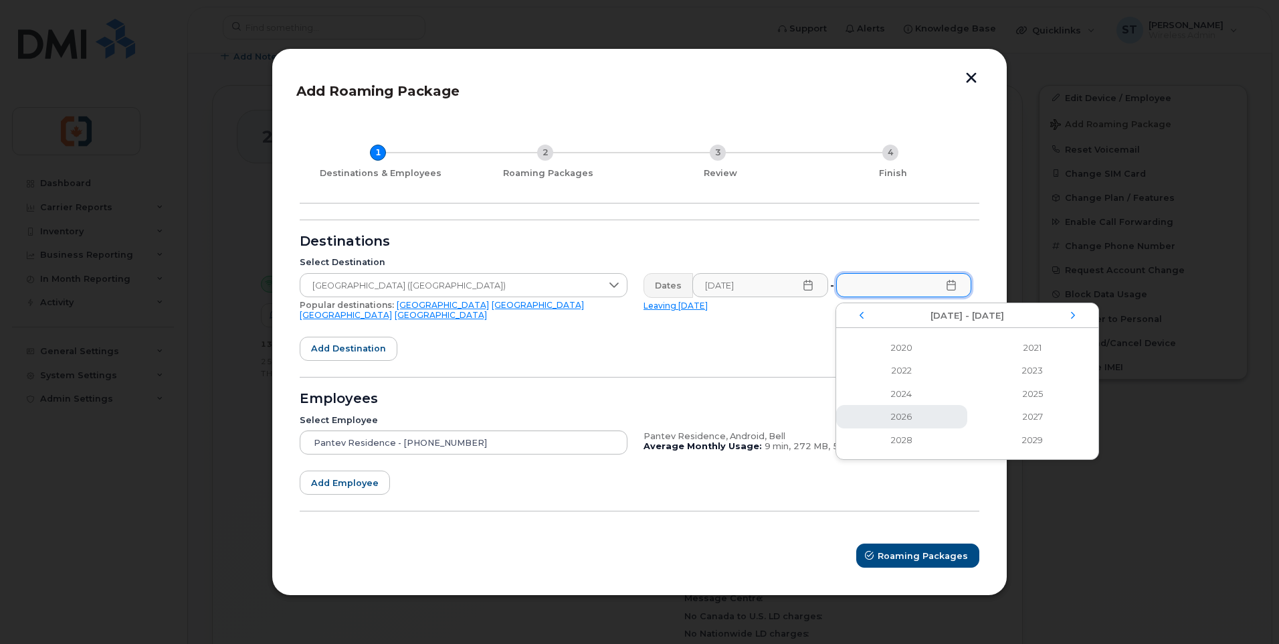
click at [967, 419] on span "2026" at bounding box center [1032, 416] width 131 height 23
click at [1053, 437] on span "Dec" at bounding box center [1055, 432] width 88 height 23
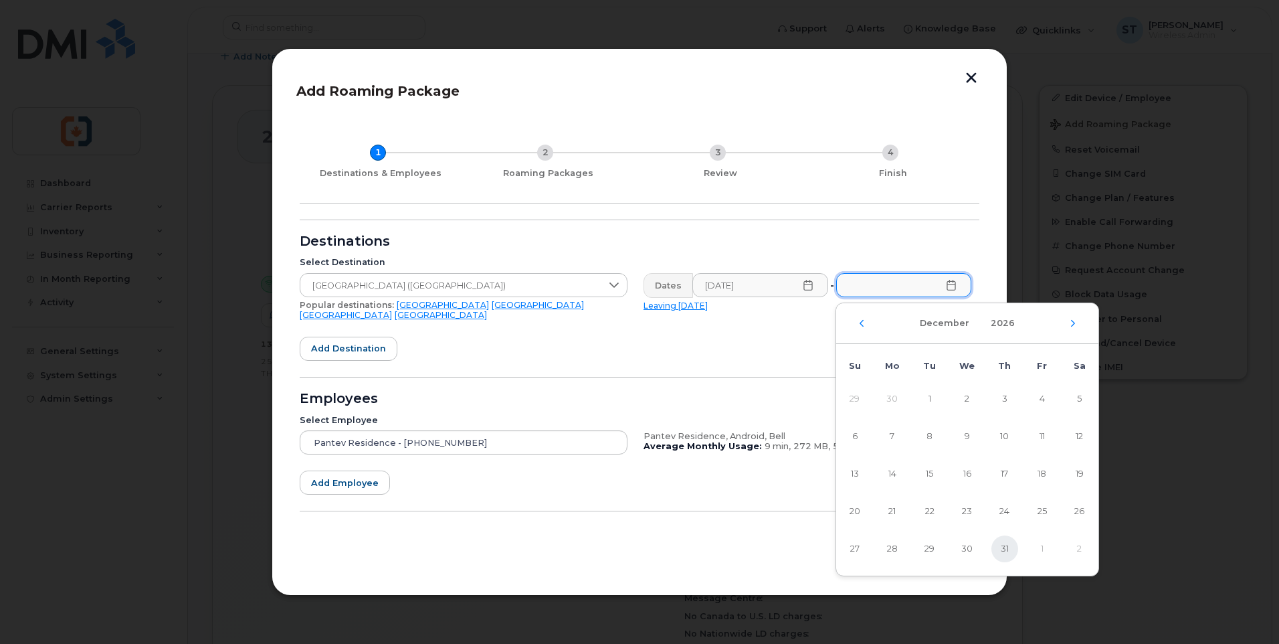
click at [1006, 547] on span "31" at bounding box center [1005, 548] width 27 height 27
type input "12/31/2026"
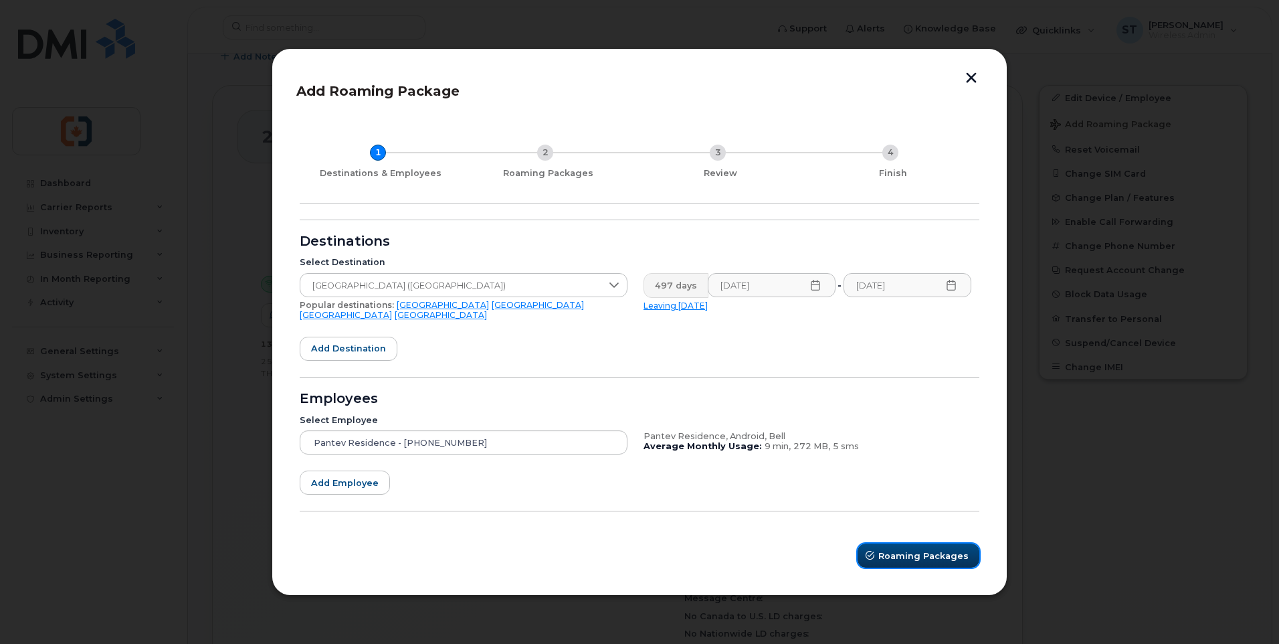
click at [921, 550] on span "Roaming Packages" at bounding box center [923, 555] width 90 height 13
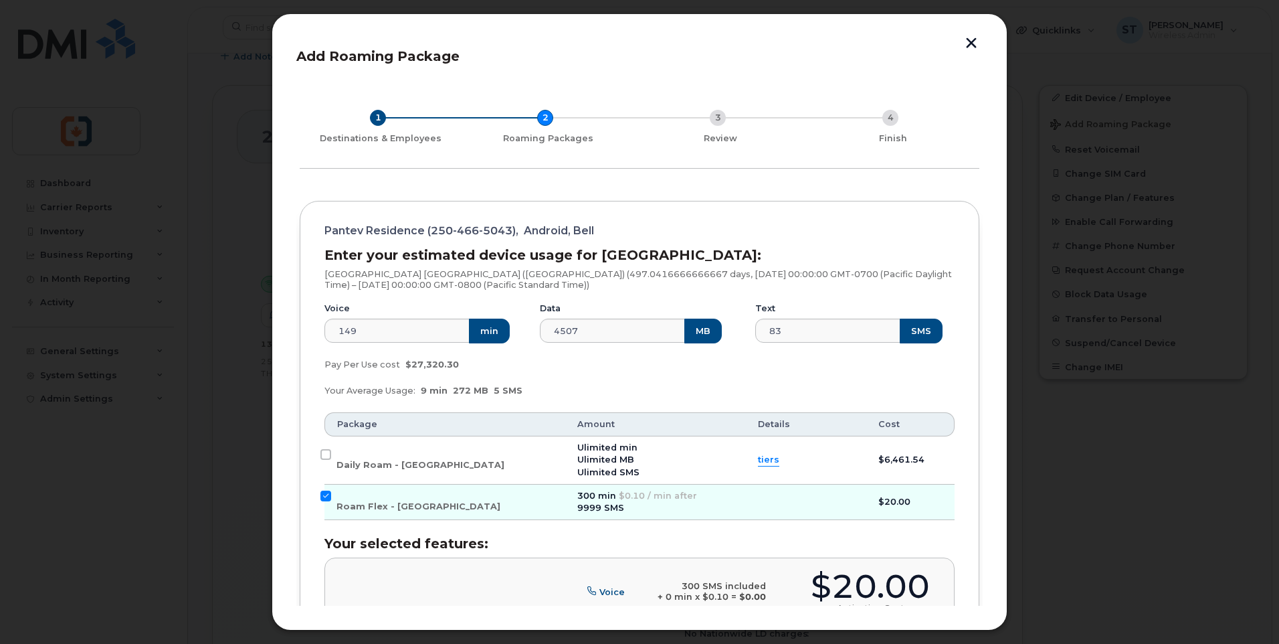
click at [965, 39] on button "button" at bounding box center [971, 44] width 20 height 14
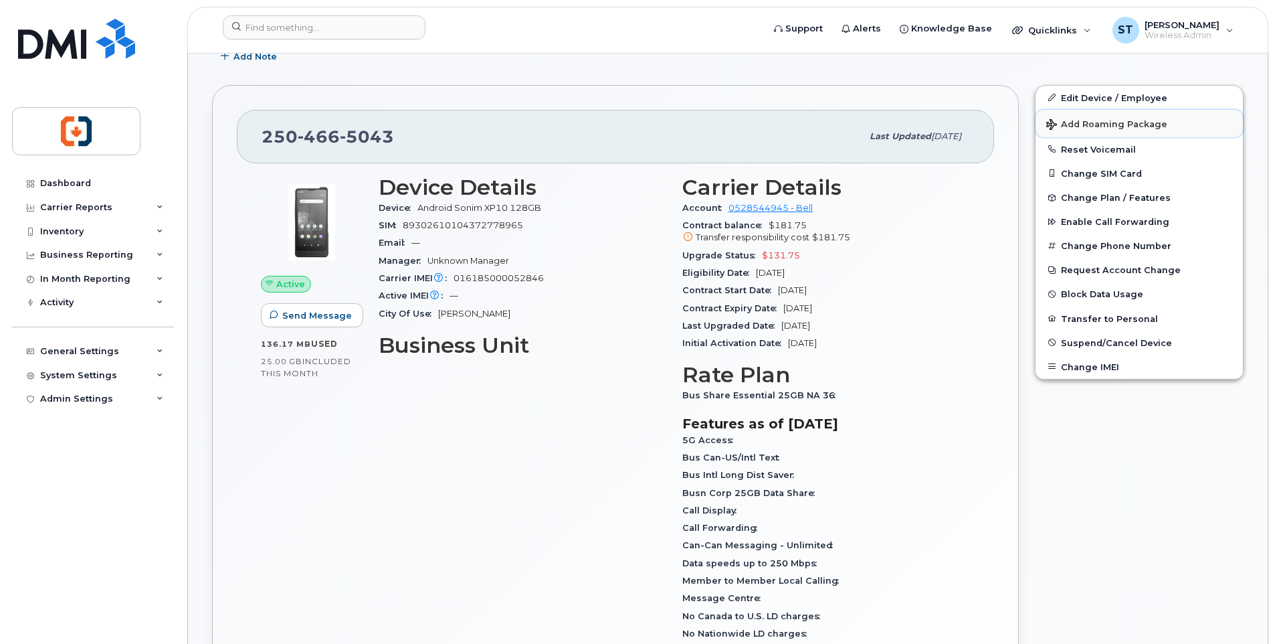
click at [1075, 122] on span "Add Roaming Package" at bounding box center [1106, 125] width 121 height 13
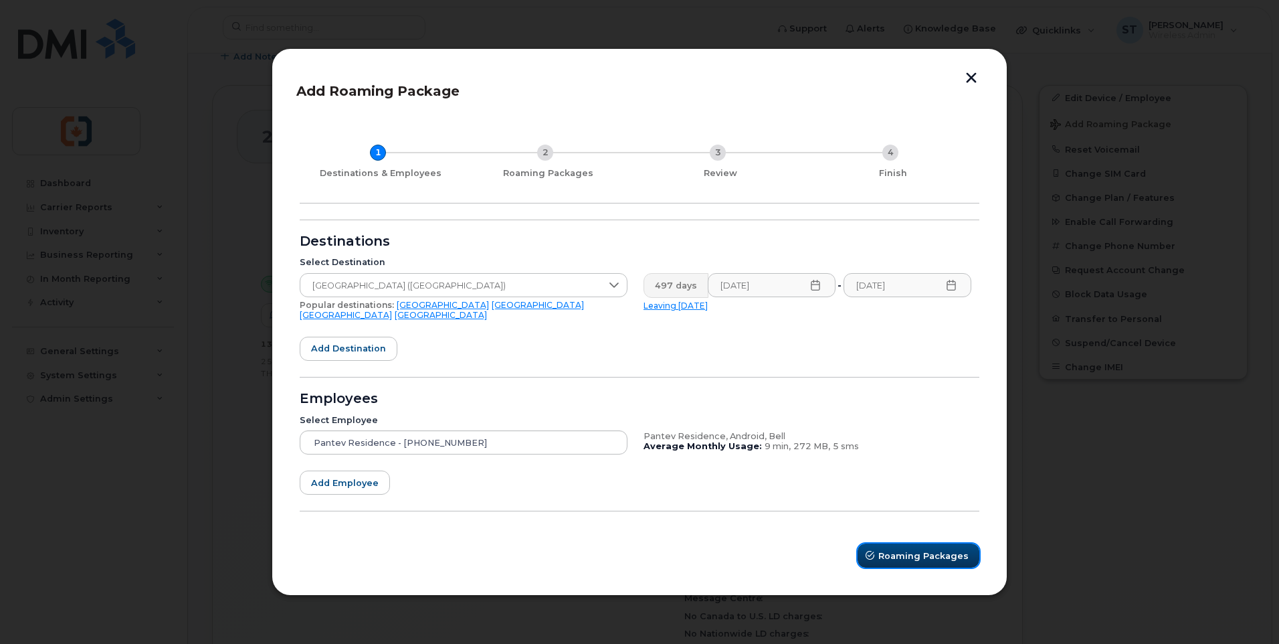
click at [923, 554] on span "Roaming Packages" at bounding box center [923, 555] width 90 height 13
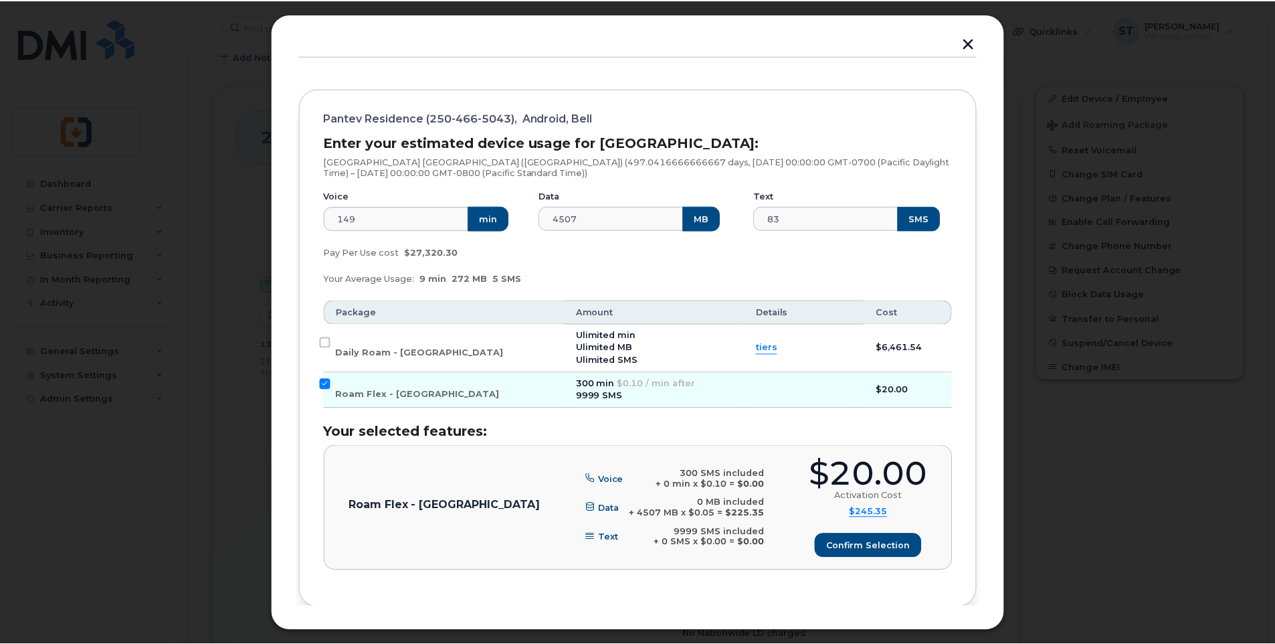
scroll to position [0, 0]
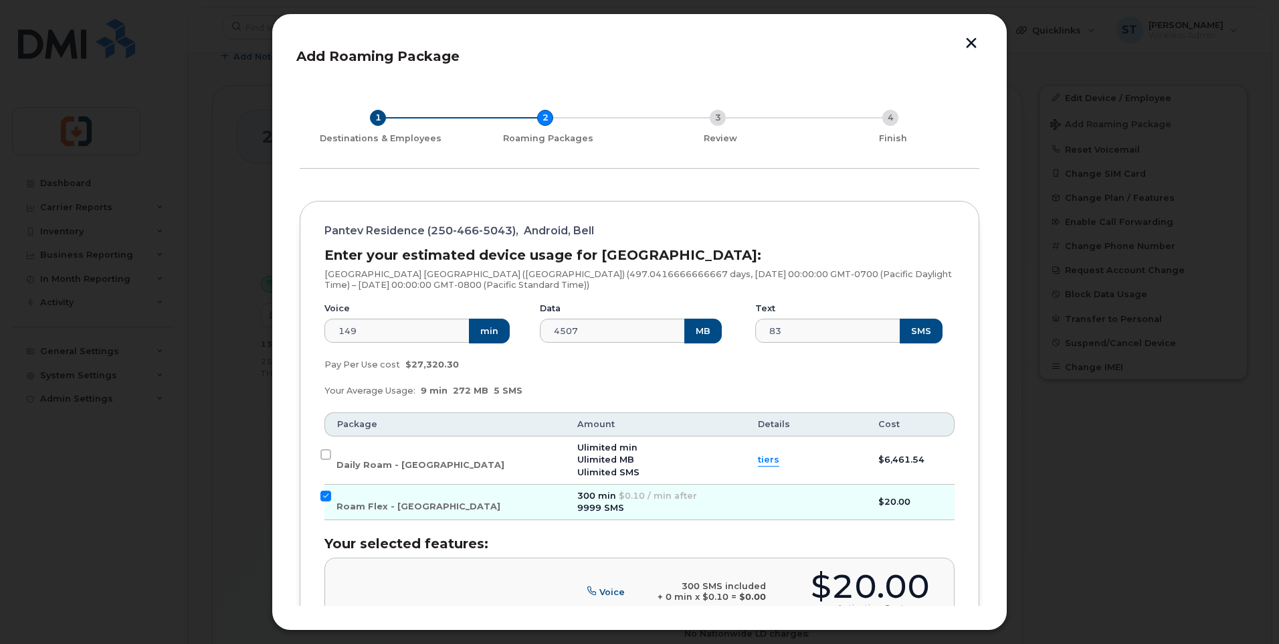
click at [974, 41] on button "button" at bounding box center [971, 44] width 20 height 14
